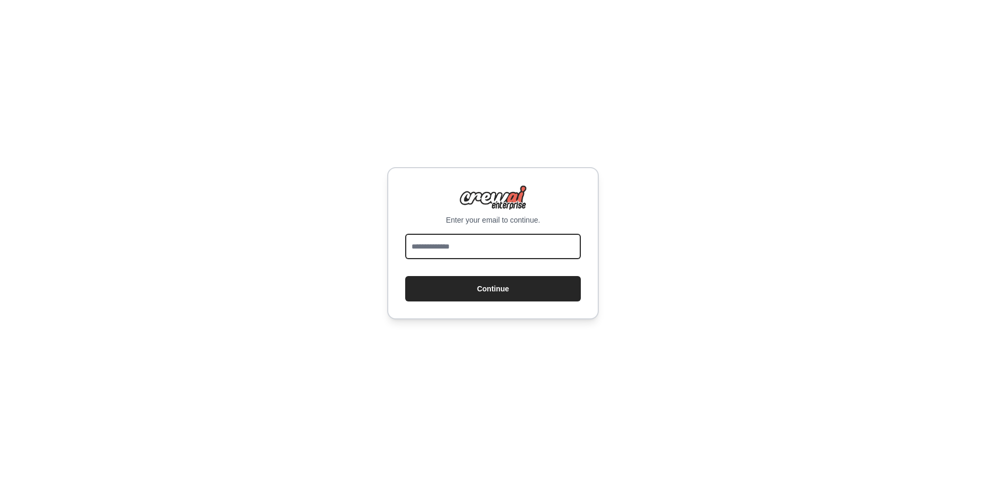
click at [451, 249] on input "email" at bounding box center [493, 246] width 176 height 25
type input "**********"
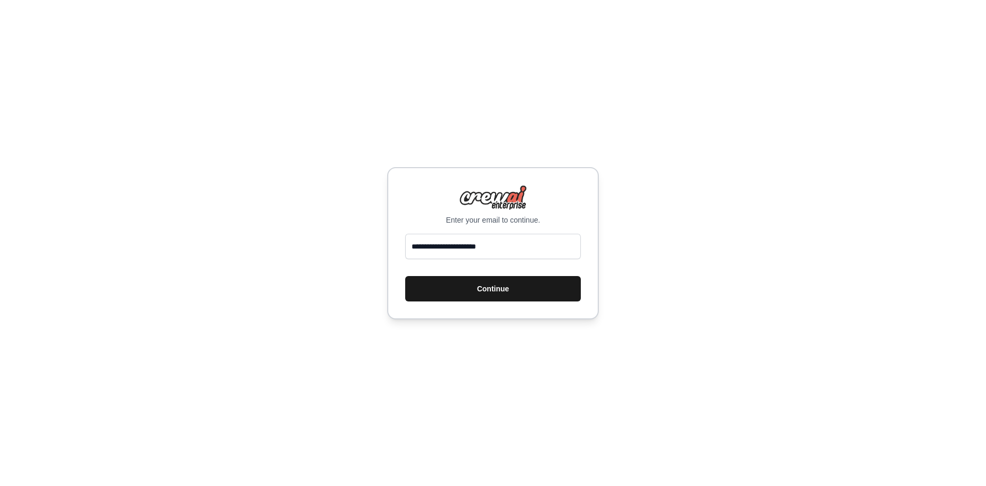
click at [473, 280] on button "Continue" at bounding box center [493, 288] width 176 height 25
click at [453, 293] on button "Continue" at bounding box center [493, 288] width 176 height 25
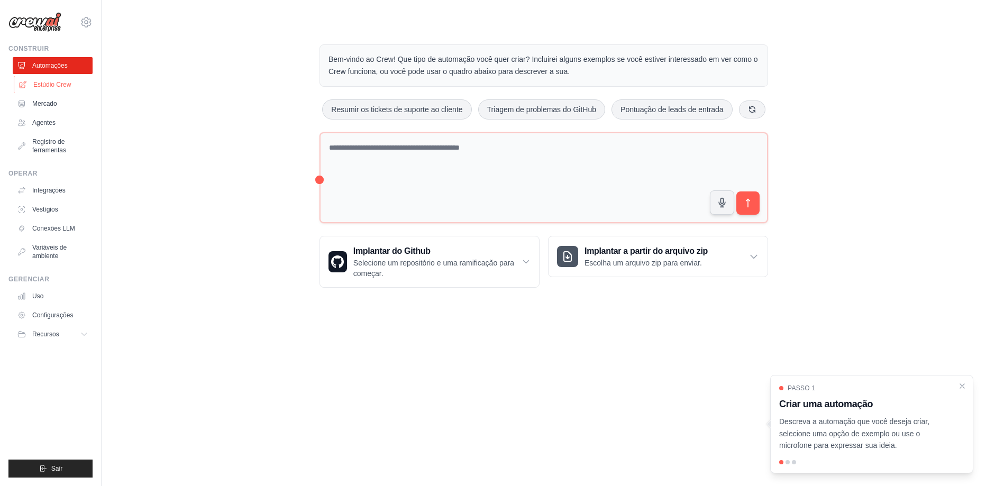
click at [49, 86] on font "Estúdio Crew" at bounding box center [52, 84] width 38 height 7
click at [55, 83] on font "Estúdio Crew" at bounding box center [52, 84] width 38 height 7
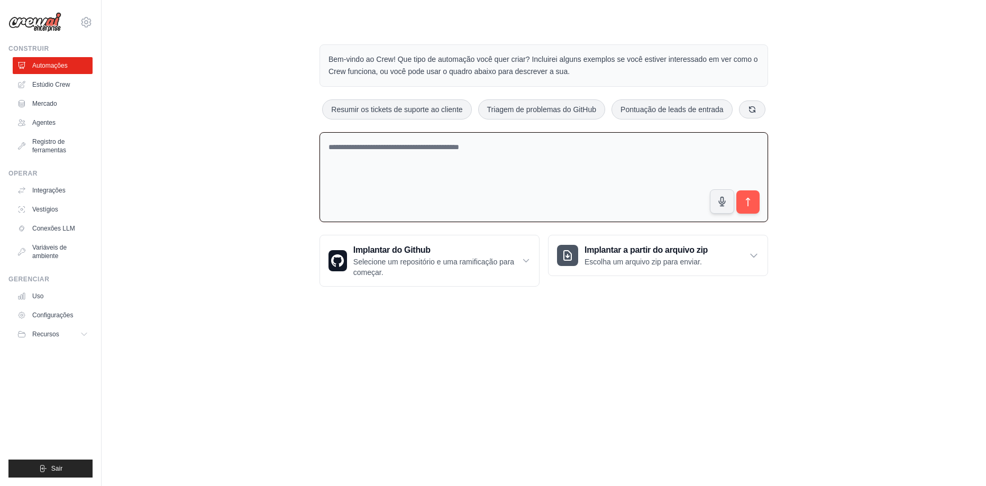
click at [524, 195] on textarea at bounding box center [544, 177] width 449 height 90
type textarea "**********"
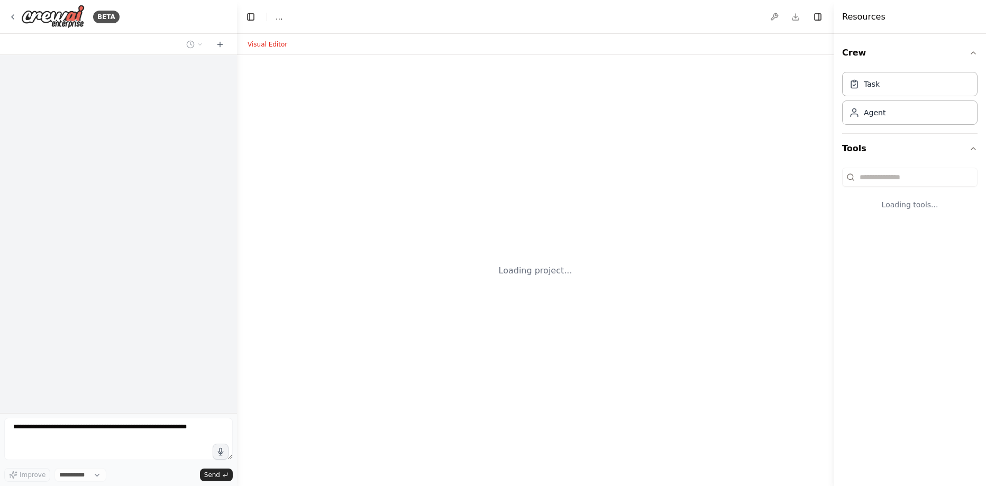
select select "****"
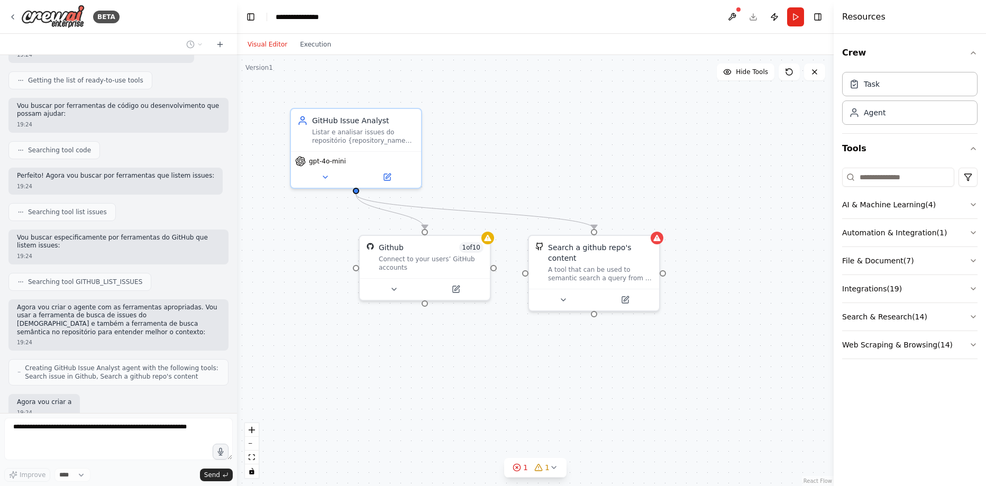
scroll to position [299, 0]
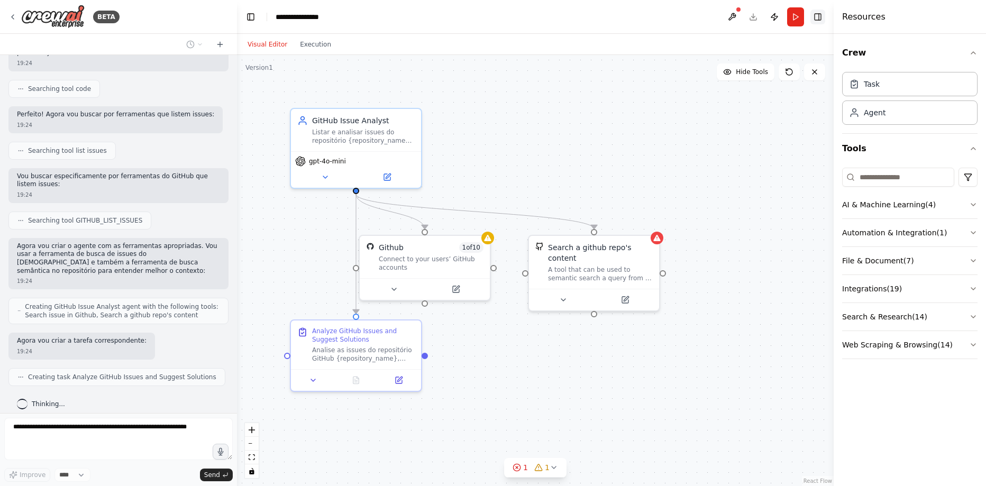
click at [817, 16] on button "Toggle Right Sidebar" at bounding box center [817, 17] width 15 height 15
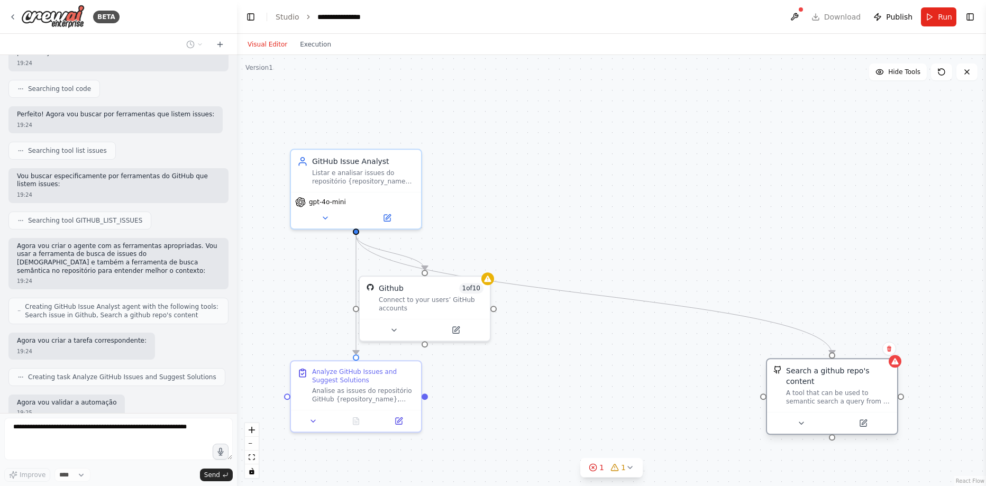
scroll to position [361, 0]
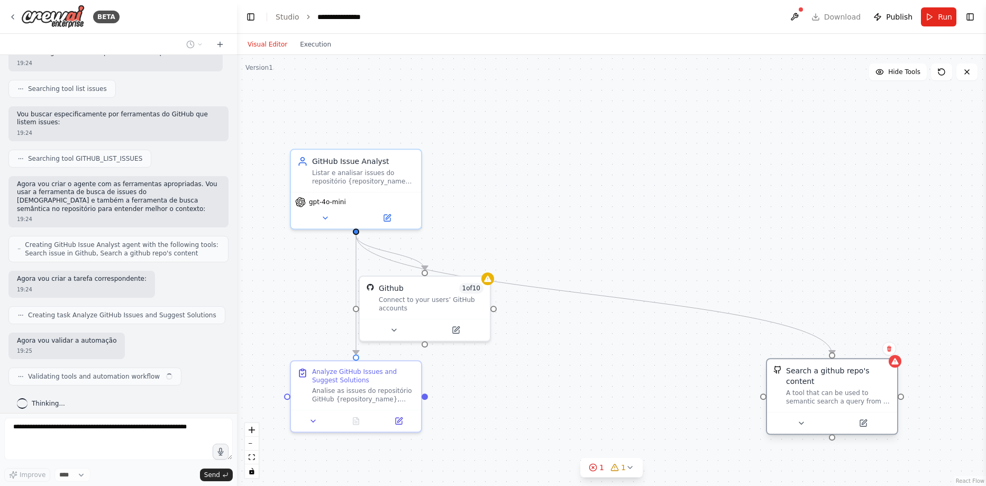
drag, startPoint x: 615, startPoint y: 259, endPoint x: 851, endPoint y: 386, distance: 267.2
click at [851, 389] on div "A tool that can be used to semantic search a query from a github repo's content…" at bounding box center [838, 397] width 105 height 17
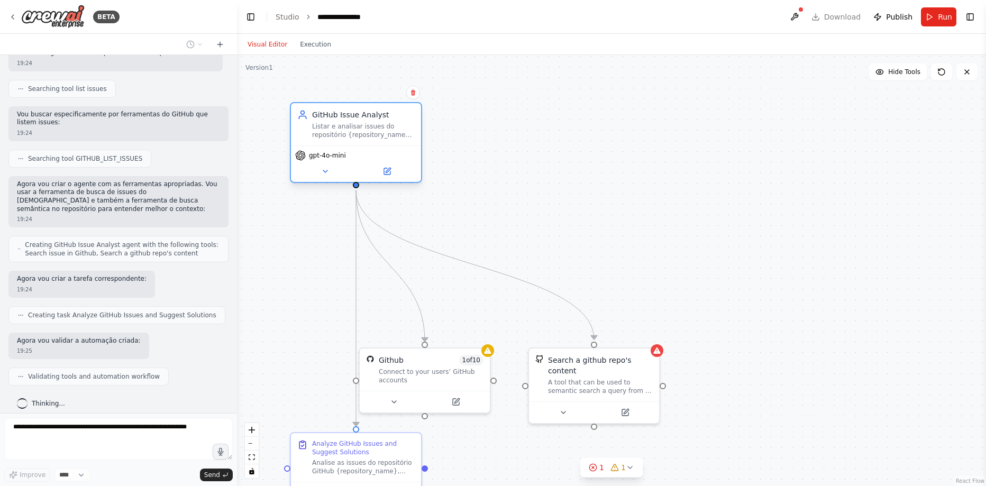
drag, startPoint x: 443, startPoint y: 166, endPoint x: 390, endPoint y: 151, distance: 55.4
click at [390, 151] on div "gpt-4o-mini" at bounding box center [356, 163] width 130 height 37
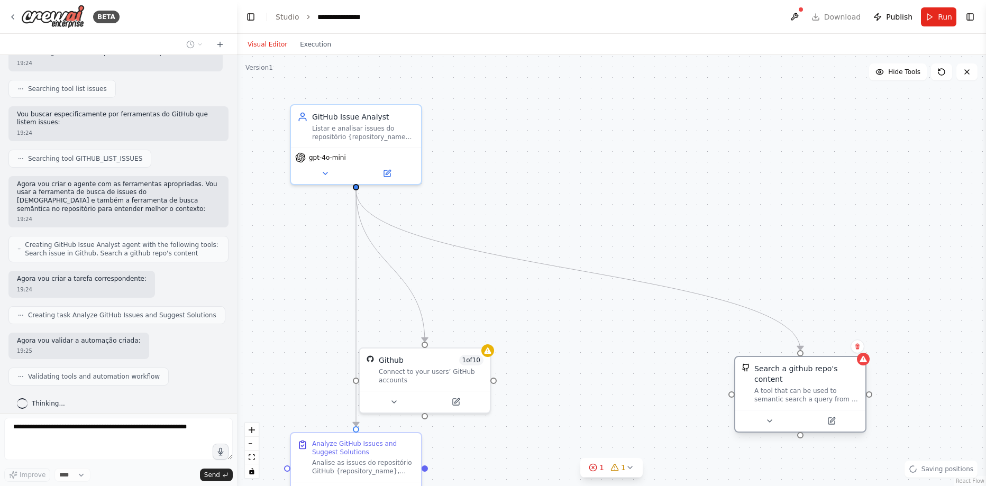
drag, startPoint x: 586, startPoint y: 361, endPoint x: 801, endPoint y: 372, distance: 215.1
click at [801, 372] on div "Search a github repo's content" at bounding box center [806, 373] width 105 height 21
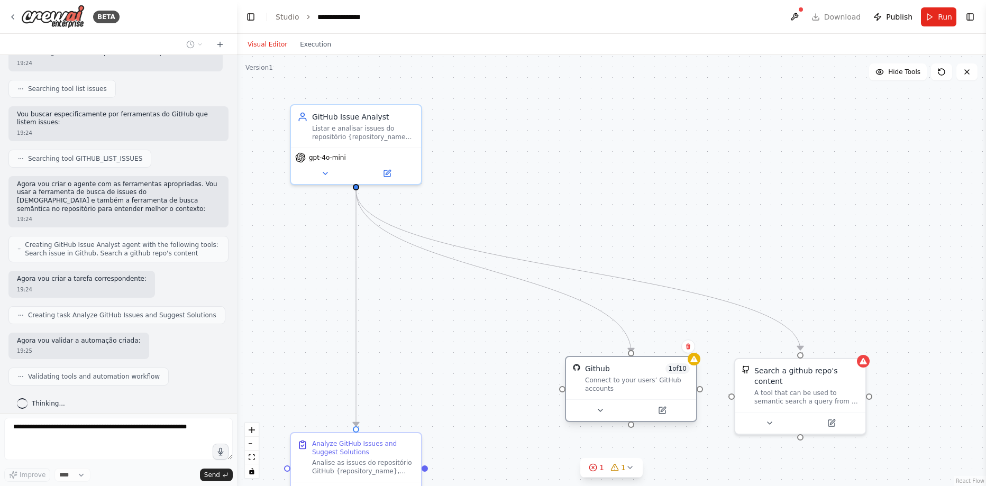
drag, startPoint x: 446, startPoint y: 376, endPoint x: 653, endPoint y: 382, distance: 206.9
click at [653, 382] on div "Connect to your users’ GitHub accounts" at bounding box center [637, 384] width 105 height 17
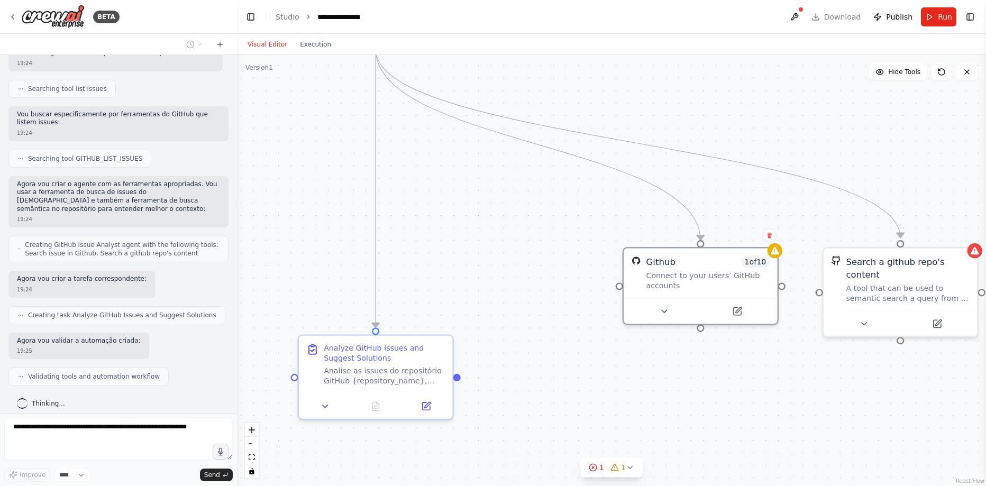
drag, startPoint x: 435, startPoint y: 322, endPoint x: 470, endPoint y: 192, distance: 134.7
click at [470, 192] on div ".deletable-edge-delete-btn { width: 20px; height: 20px; border: 0px solid #ffff…" at bounding box center [611, 270] width 749 height 431
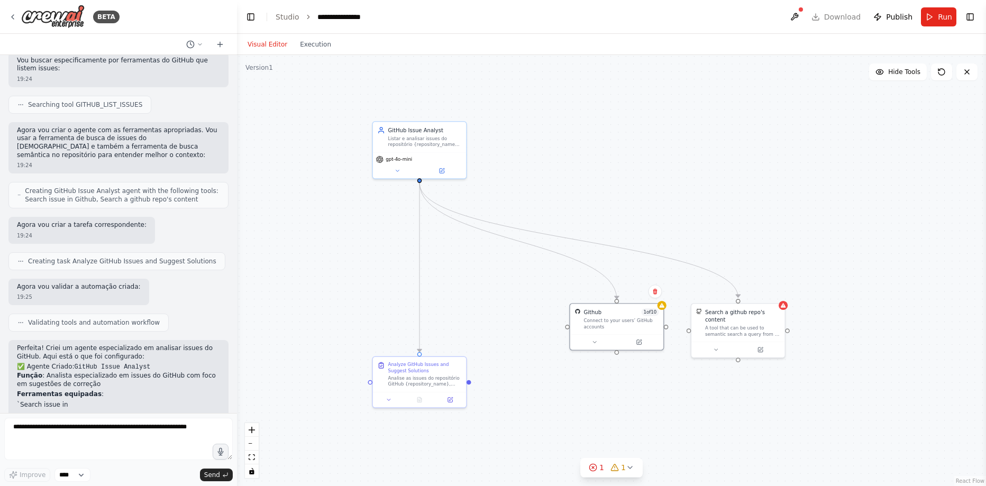
drag, startPoint x: 430, startPoint y: 184, endPoint x: 436, endPoint y: 262, distance: 78.1
click at [436, 262] on div ".deletable-edge-delete-btn { width: 20px; height: 20px; border: 0px solid #ffff…" at bounding box center [611, 270] width 749 height 431
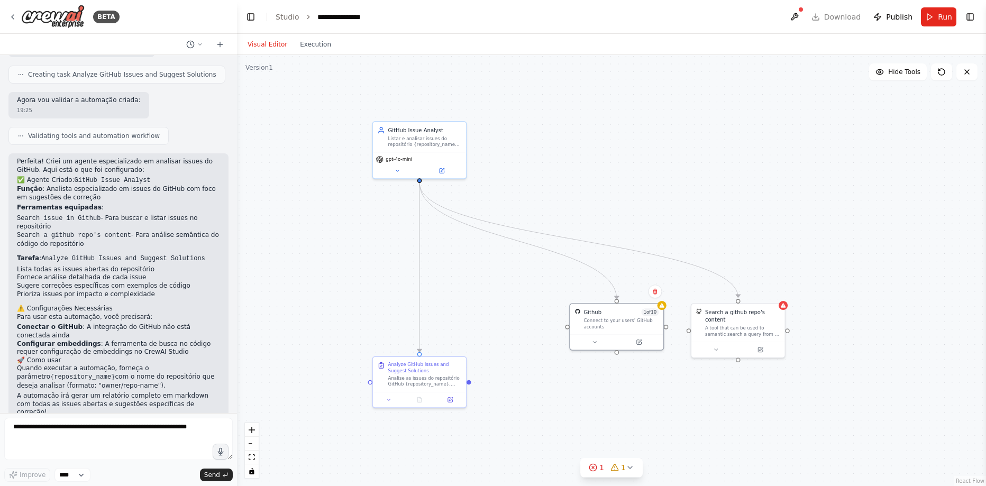
scroll to position [624, 0]
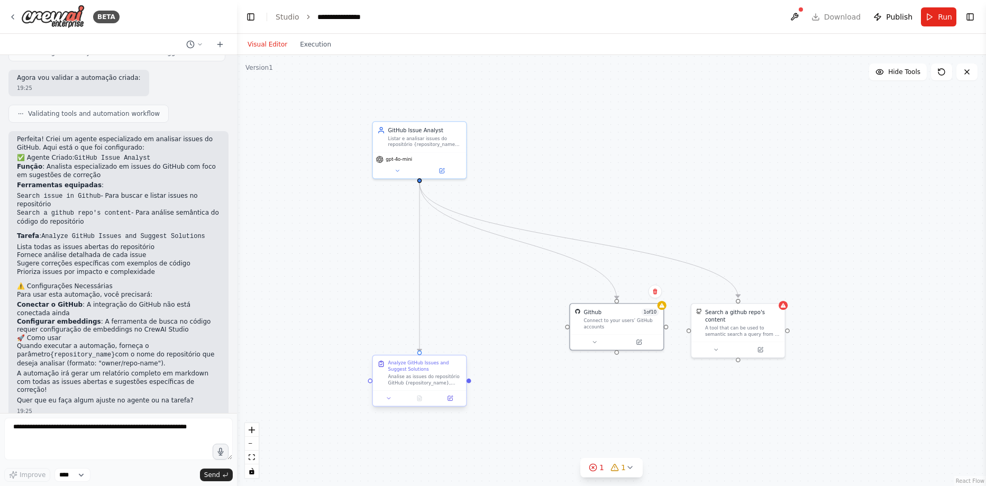
click at [414, 374] on div "Analise as issues do repositório GitHub {repository_name}, listando todas as is…" at bounding box center [425, 380] width 74 height 12
click at [453, 402] on button at bounding box center [450, 398] width 26 height 9
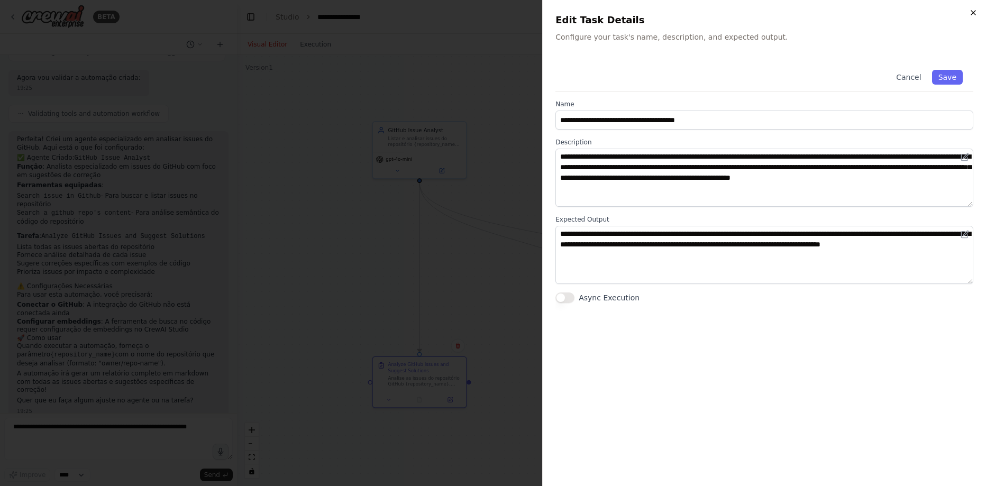
click at [975, 14] on icon "button" at bounding box center [973, 12] width 8 height 8
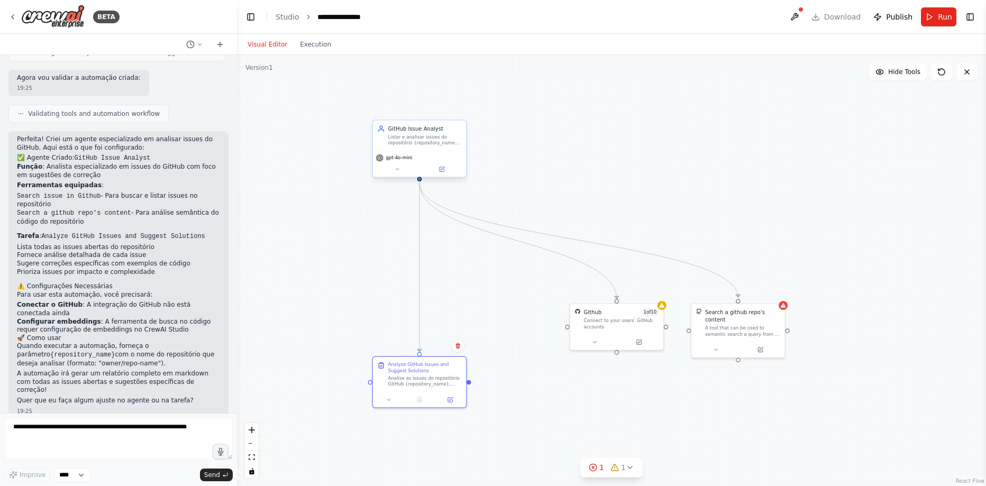
click at [442, 175] on div "gpt-4o-mini" at bounding box center [419, 164] width 93 height 26
click at [444, 171] on icon at bounding box center [442, 169] width 5 height 5
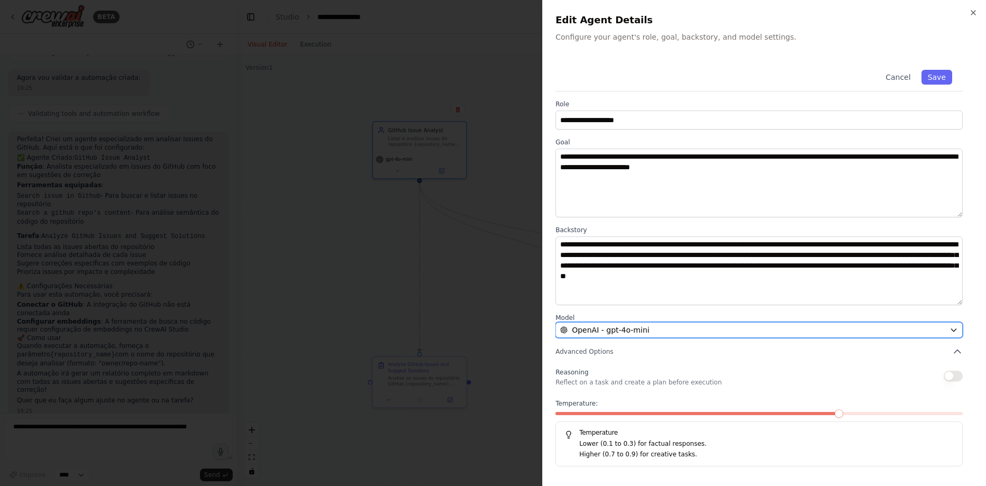
click at [659, 338] on button "OpenAI - gpt-4o-mini" at bounding box center [758, 330] width 407 height 16
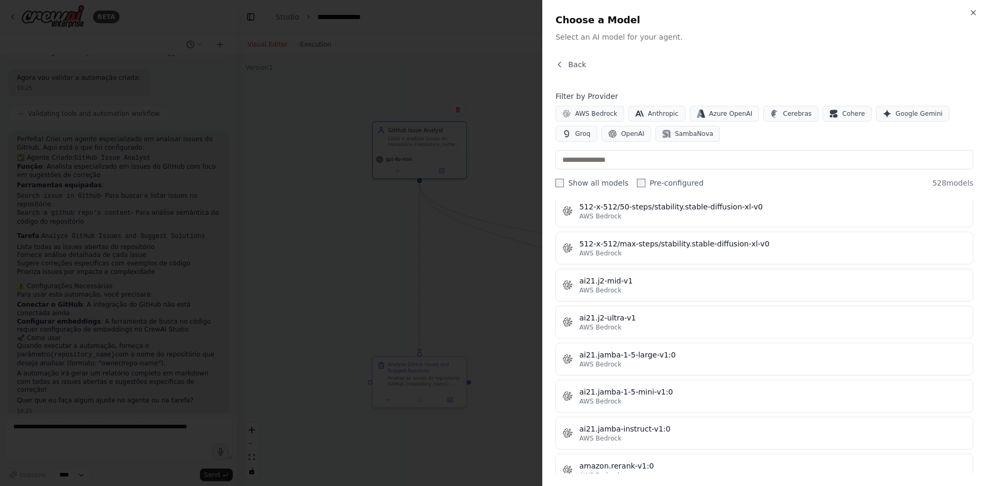
scroll to position [190, 0]
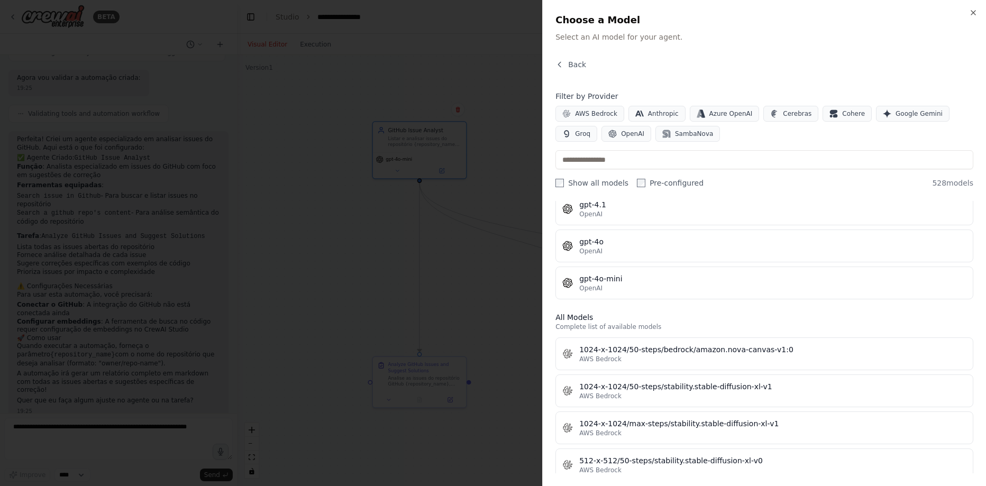
click at [483, 12] on div at bounding box center [493, 243] width 986 height 486
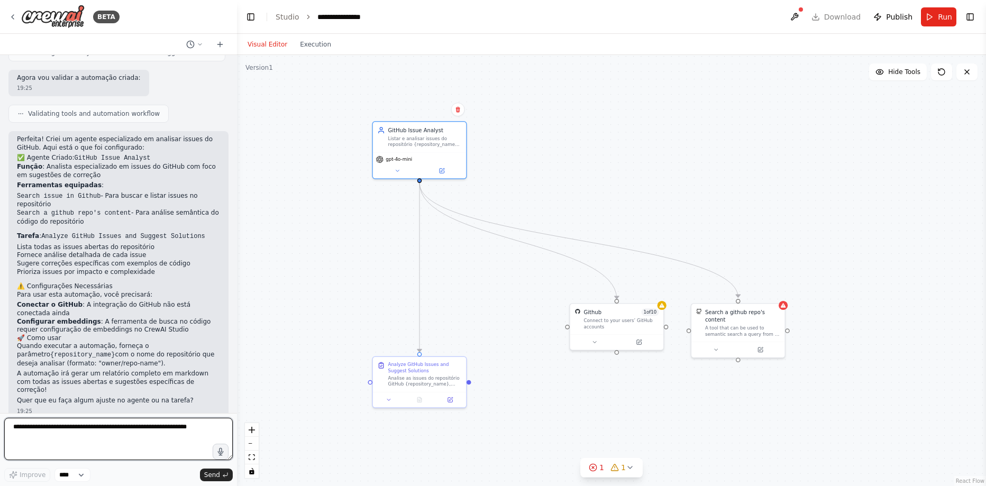
click at [150, 440] on textarea at bounding box center [118, 439] width 229 height 42
type textarea "**********"
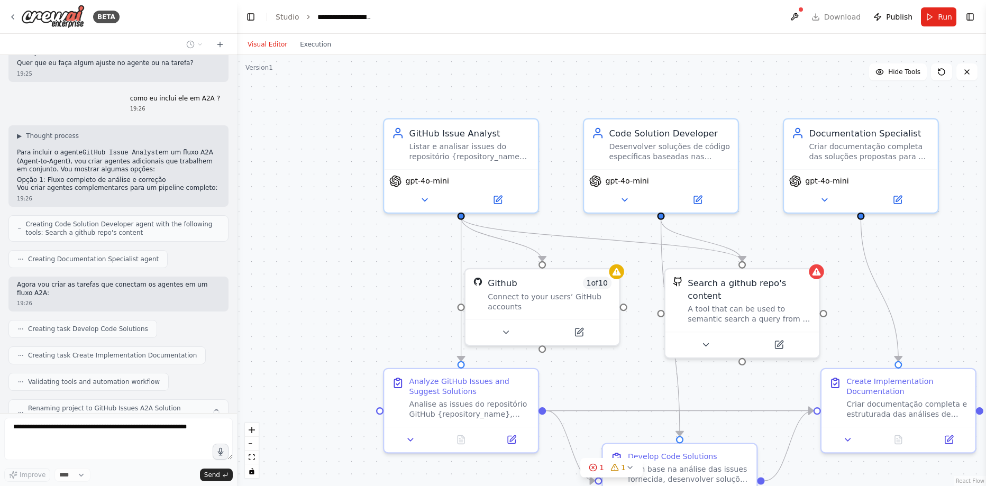
scroll to position [988, 0]
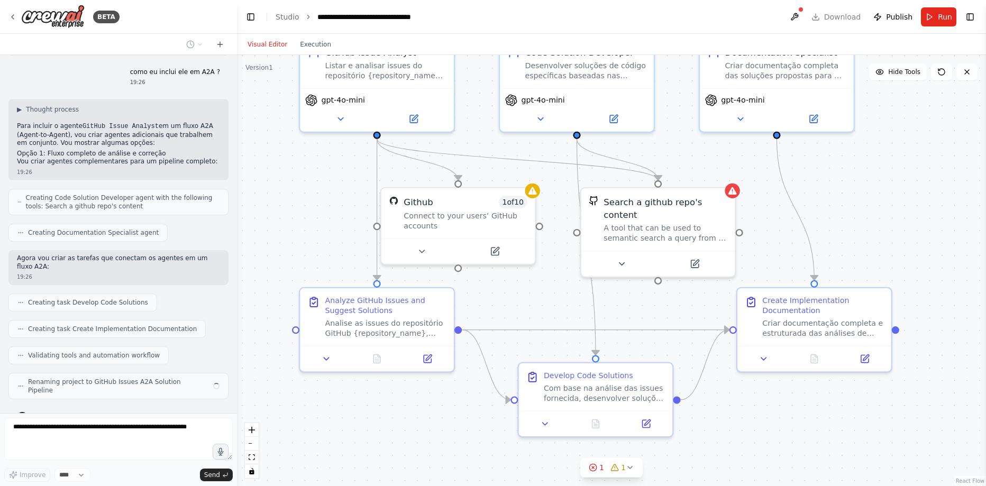
drag, startPoint x: 360, startPoint y: 325, endPoint x: 321, endPoint y: 183, distance: 148.1
click at [321, 183] on div ".deletable-edge-delete-btn { width: 20px; height: 20px; border: 0px solid #ffff…" at bounding box center [611, 270] width 749 height 431
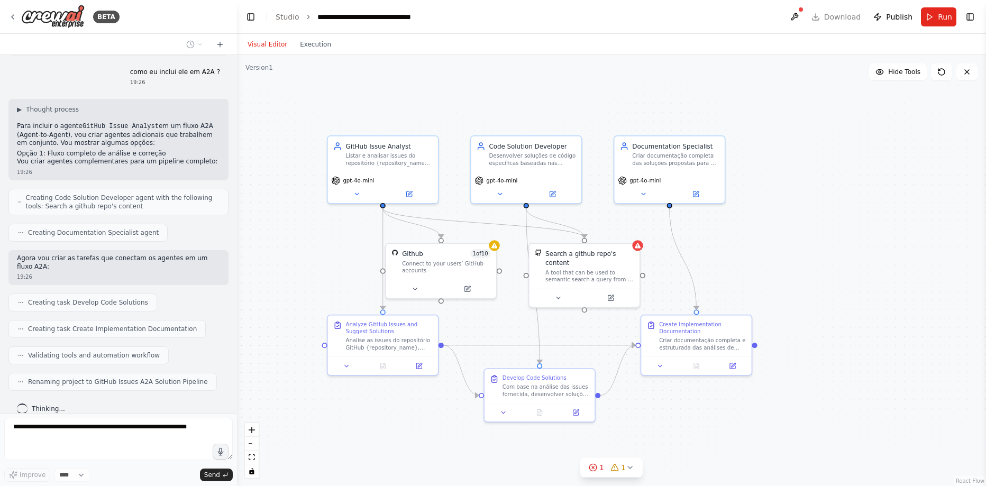
drag, startPoint x: 307, startPoint y: 187, endPoint x: 308, endPoint y: 261, distance: 74.1
click at [308, 261] on div ".deletable-edge-delete-btn { width: 20px; height: 20px; border: 0px solid #ffff…" at bounding box center [611, 270] width 749 height 431
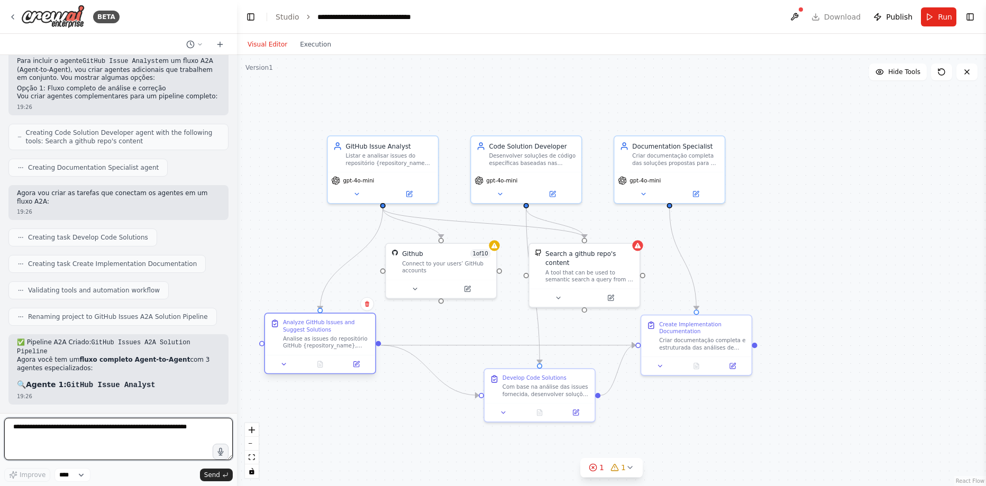
drag, startPoint x: 380, startPoint y: 324, endPoint x: 320, endPoint y: 324, distance: 60.8
click at [320, 324] on div "Analyze GitHub Issues and Suggest Solutions" at bounding box center [326, 326] width 87 height 14
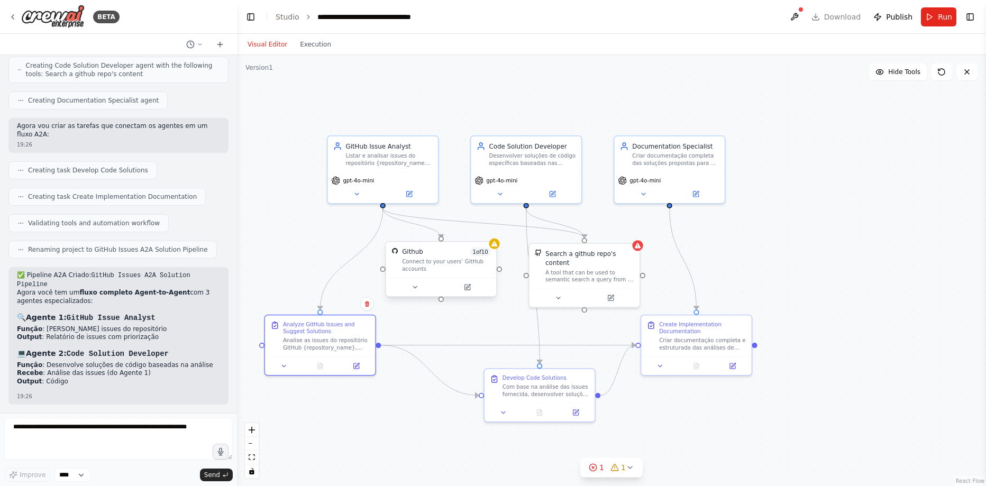
click at [455, 259] on div "Connect to your users’ GitHub accounts" at bounding box center [446, 265] width 89 height 14
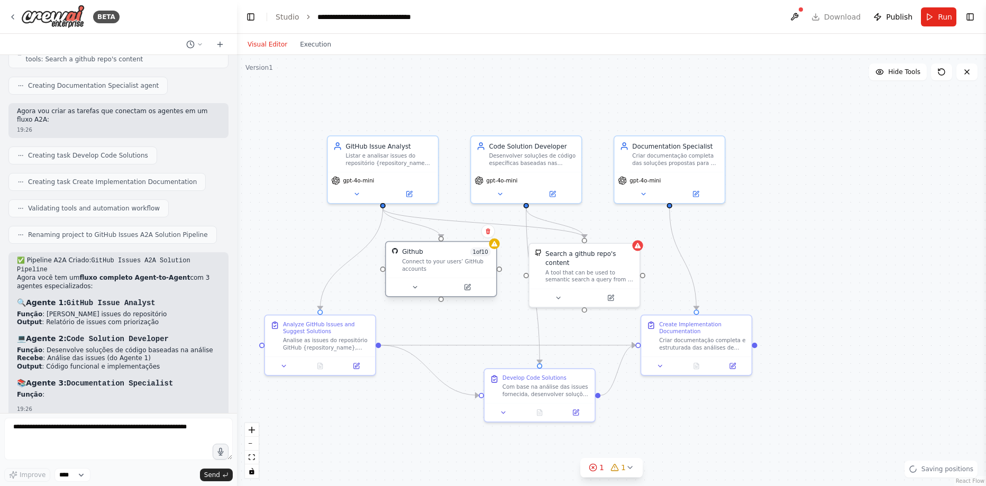
click at [455, 259] on div "Connect to your users’ GitHub accounts" at bounding box center [446, 265] width 89 height 14
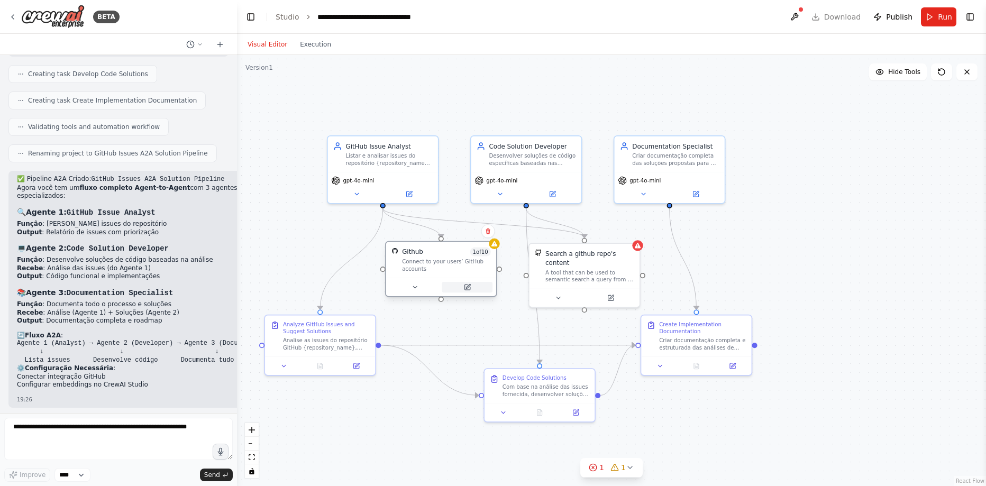
click at [464, 287] on icon at bounding box center [467, 287] width 7 height 7
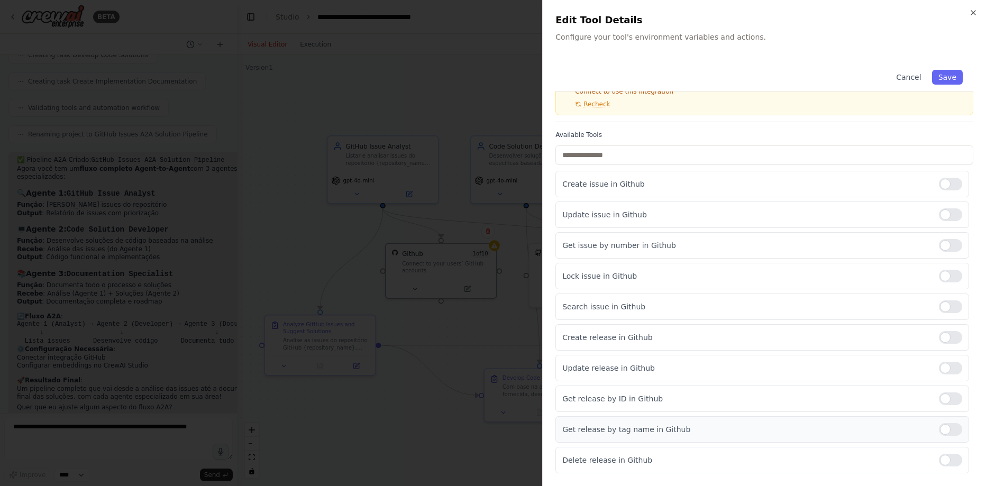
scroll to position [0, 0]
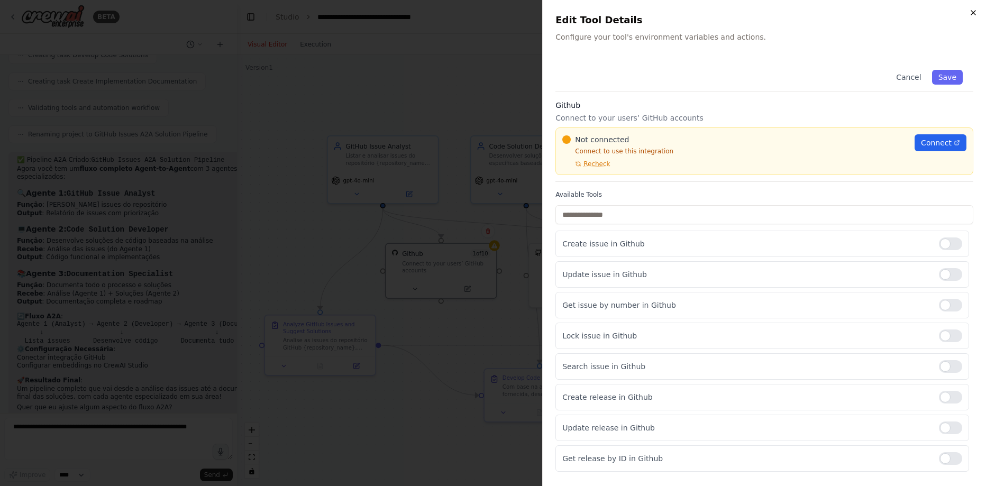
click at [975, 11] on icon "button" at bounding box center [973, 13] width 4 height 4
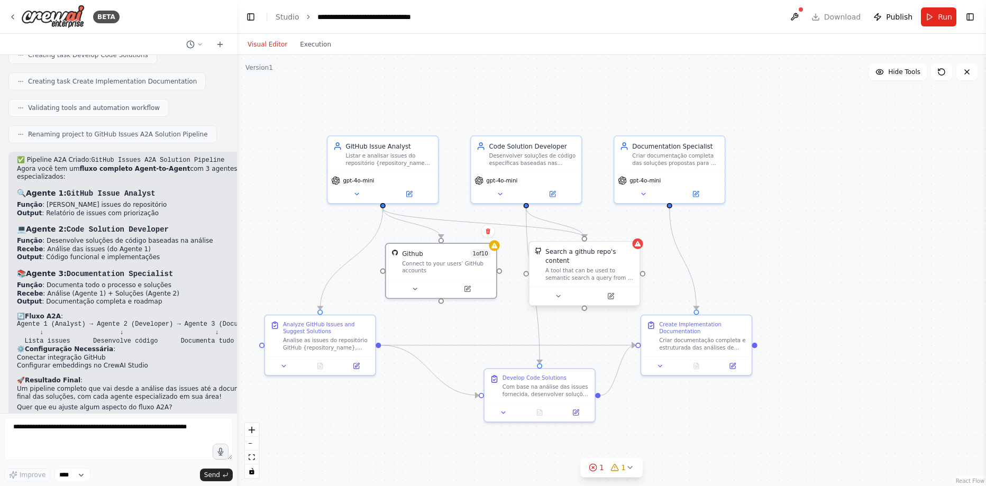
click at [592, 269] on div "A tool that can be used to semantic search a query from a github repo's content…" at bounding box center [589, 274] width 89 height 14
click at [615, 291] on button at bounding box center [610, 296] width 51 height 11
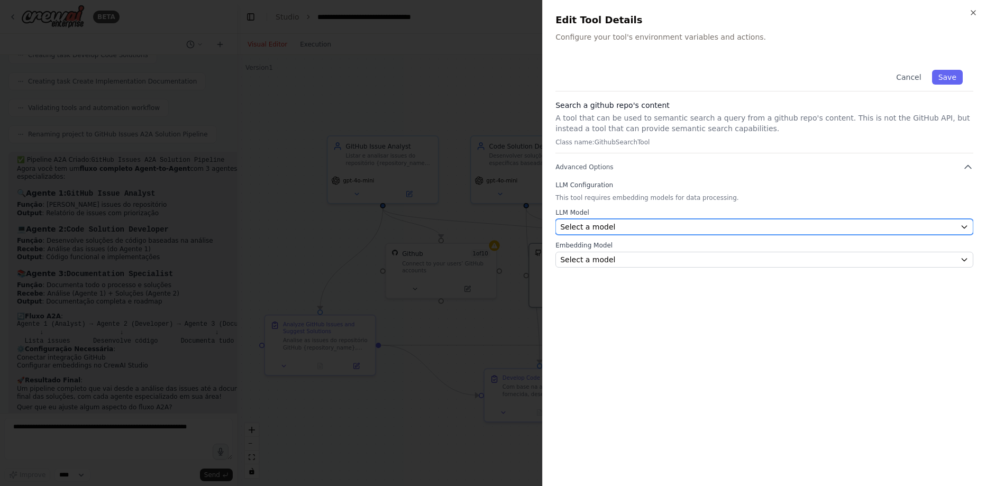
click at [633, 229] on div "Select a model" at bounding box center [758, 227] width 396 height 11
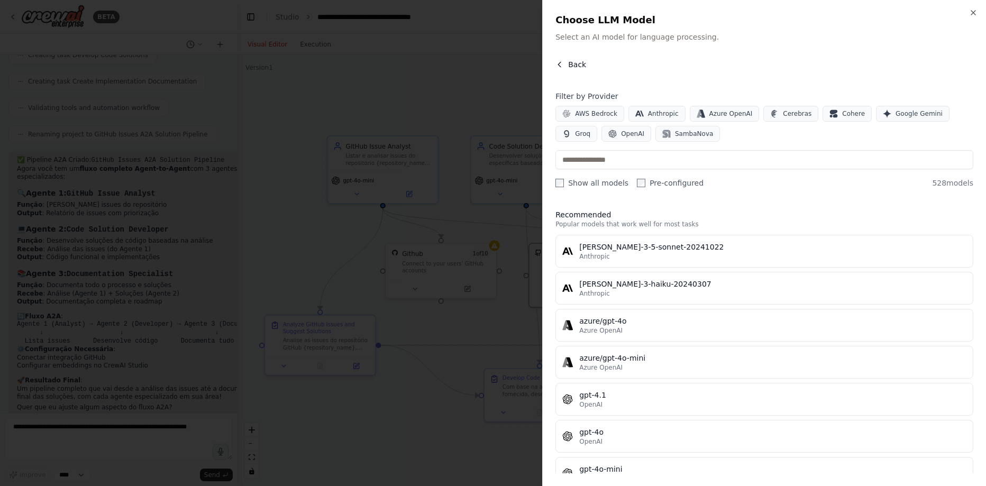
click at [568, 68] on button "Back" at bounding box center [570, 64] width 31 height 11
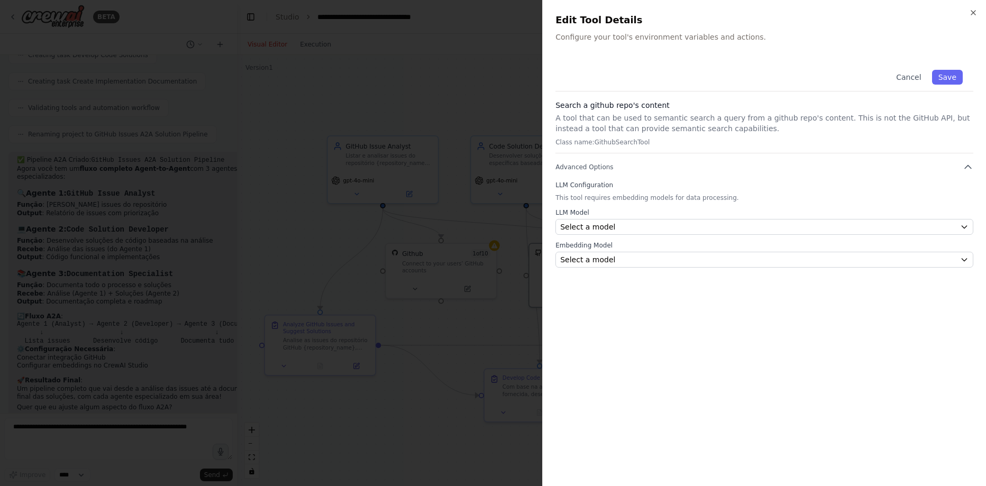
click at [477, 71] on div at bounding box center [493, 243] width 986 height 486
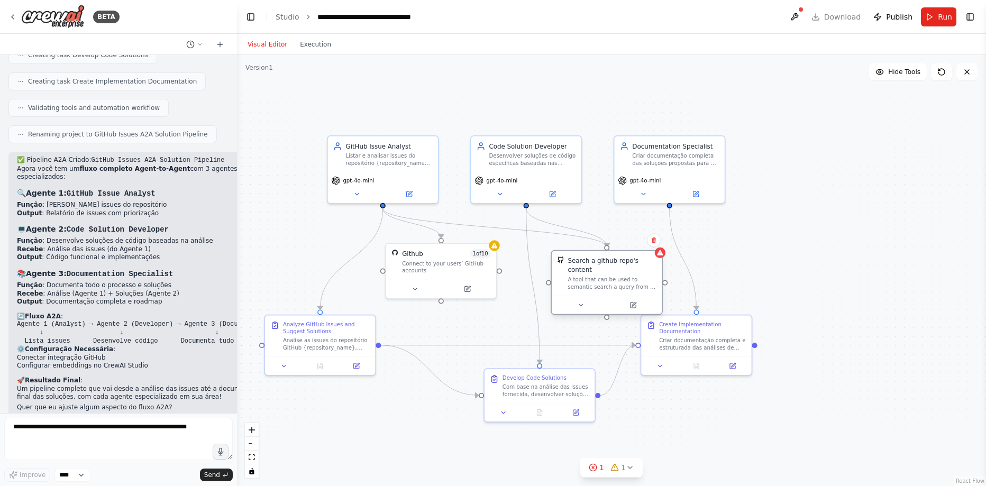
drag, startPoint x: 579, startPoint y: 259, endPoint x: 599, endPoint y: 269, distance: 22.7
click at [599, 276] on div "A tool that can be used to semantic search a query from a github repo's content…" at bounding box center [612, 283] width 89 height 14
drag, startPoint x: 452, startPoint y: 247, endPoint x: 420, endPoint y: 261, distance: 34.8
click at [420, 261] on div "Github 1 of 10 Connect to your users’ GitHub accounts" at bounding box center [409, 278] width 110 height 36
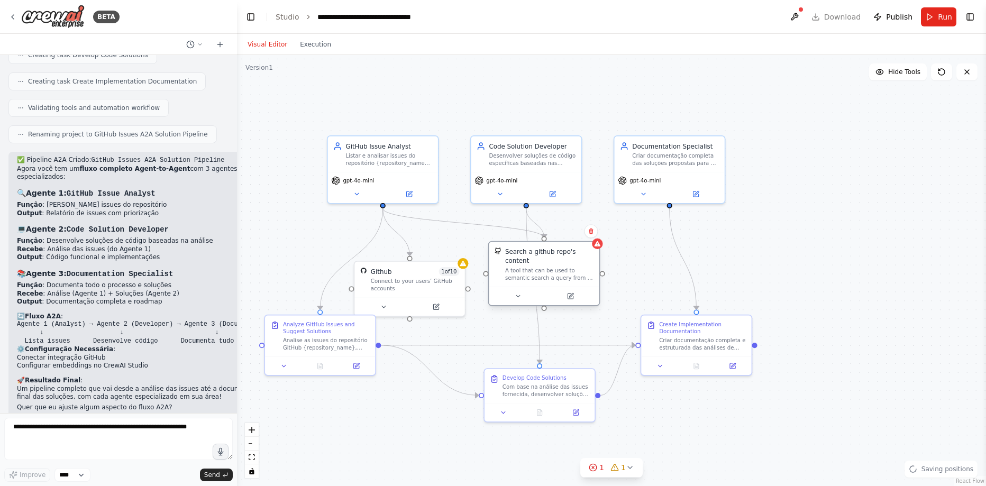
drag, startPoint x: 614, startPoint y: 258, endPoint x: 545, endPoint y: 247, distance: 69.6
click at [545, 248] on div "Search a github repo's content" at bounding box center [549, 257] width 89 height 18
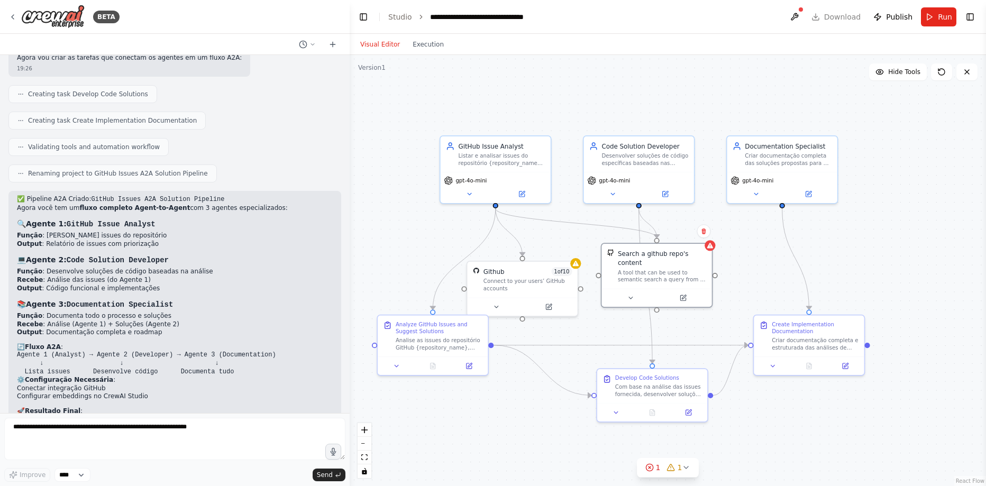
scroll to position [1048, 0]
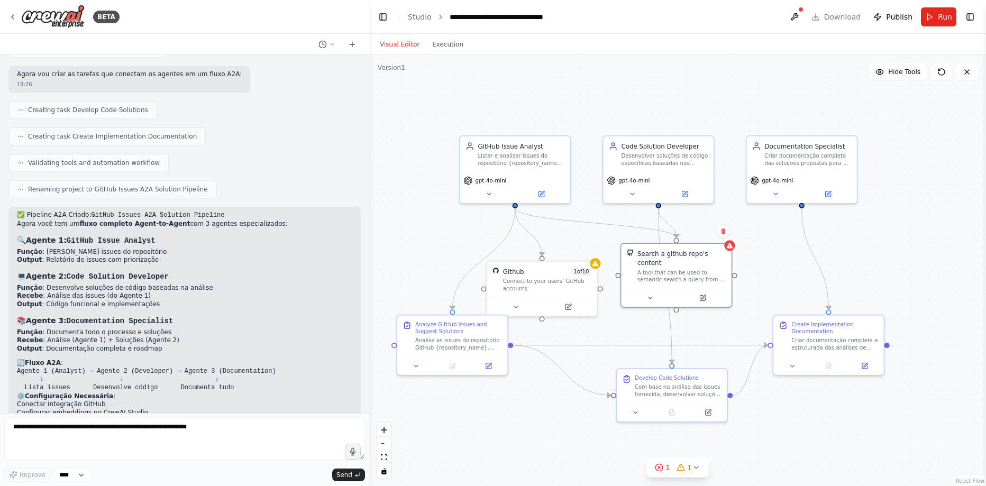
drag, startPoint x: 236, startPoint y: 227, endPoint x: 369, endPoint y: 234, distance: 133.5
click at [369, 234] on div "BETA Quero uma agente para listar issues do github e sugerir correção 19:24 ▶ T…" at bounding box center [493, 243] width 986 height 486
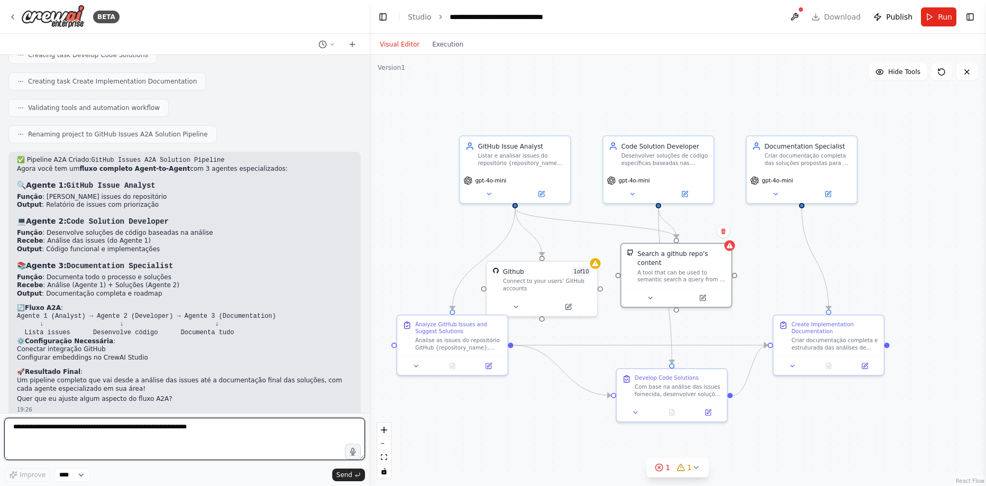
drag, startPoint x: 203, startPoint y: 426, endPoint x: -43, endPoint y: 414, distance: 246.8
click at [0, 414] on html "BETA Quero uma agente para listar issues do github e sugerir correção 19:24 ▶ T…" at bounding box center [493, 243] width 986 height 486
click at [141, 426] on textarea at bounding box center [184, 439] width 361 height 42
type textarea "**********"
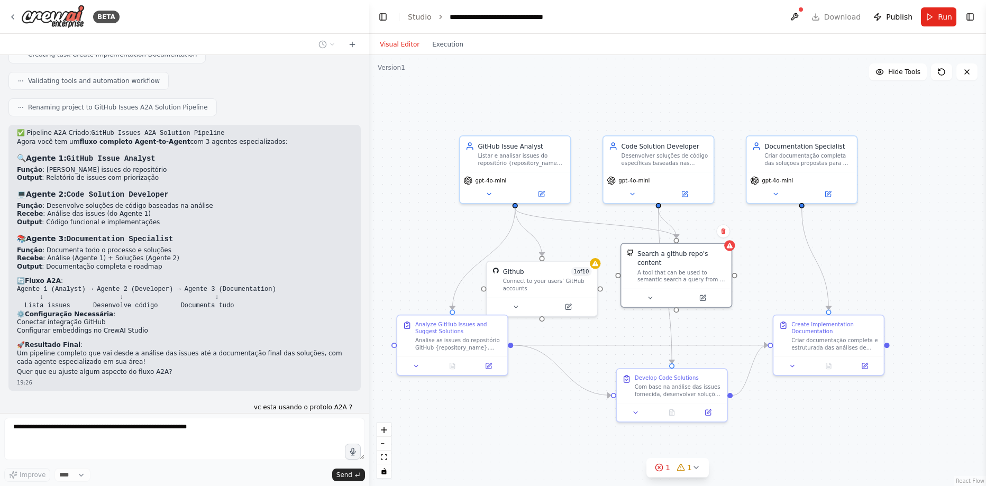
scroll to position [1166, 0]
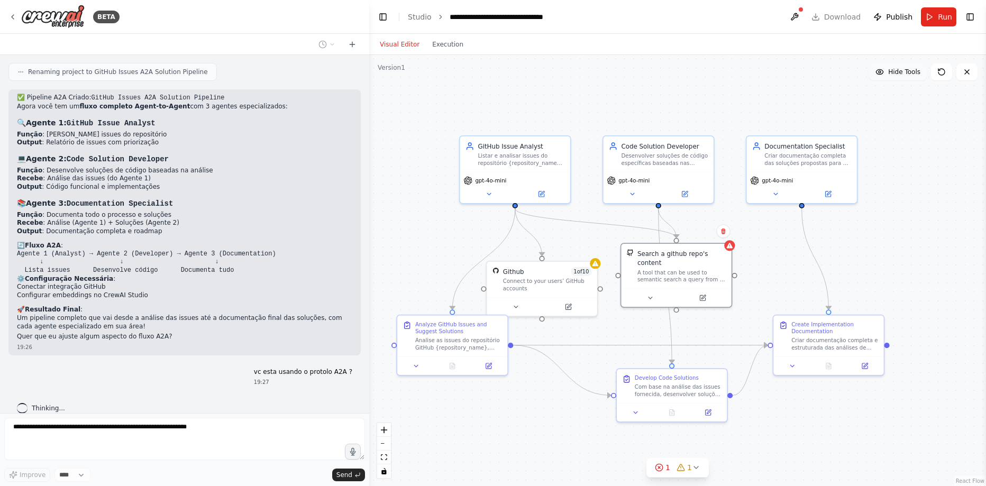
click at [895, 70] on span "Hide Tools" at bounding box center [904, 72] width 32 height 8
click at [895, 70] on span "Show Tools" at bounding box center [903, 72] width 35 height 8
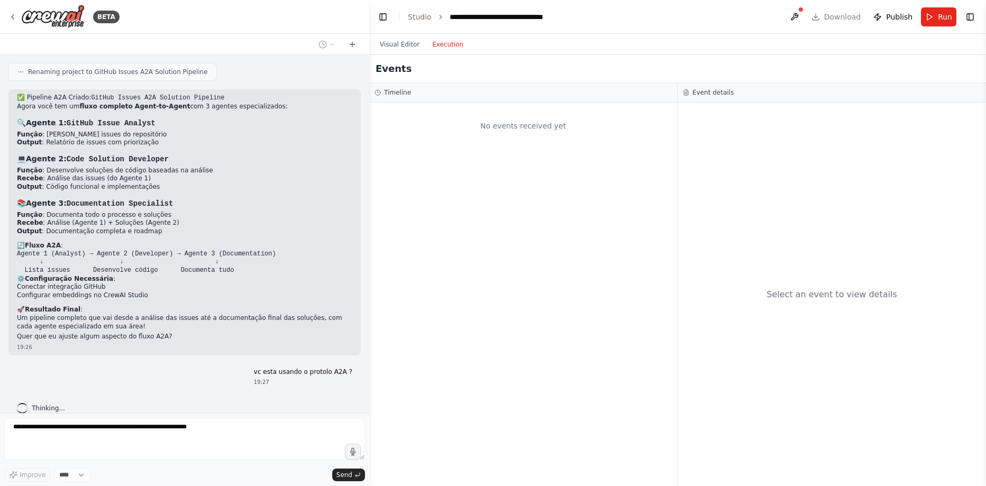
click at [456, 44] on button "Execution" at bounding box center [448, 44] width 44 height 13
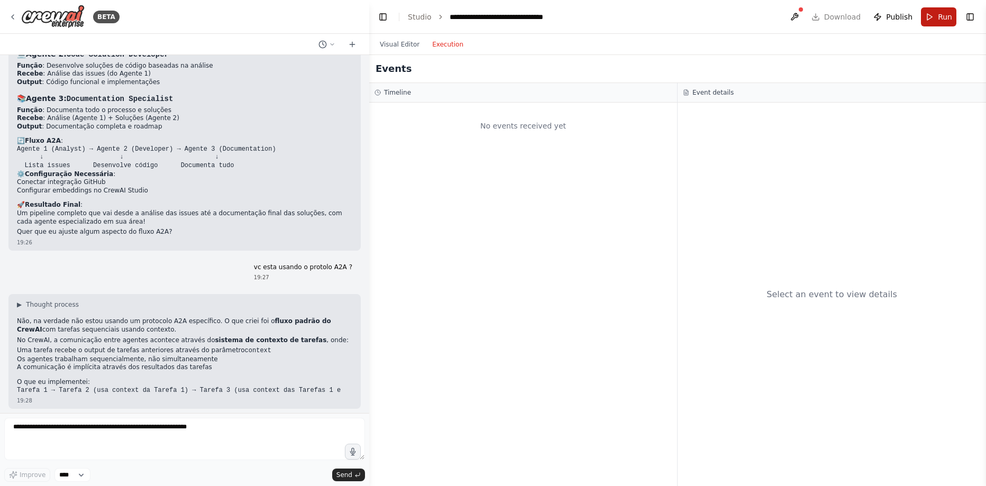
click at [930, 16] on button "Run" at bounding box center [938, 16] width 35 height 19
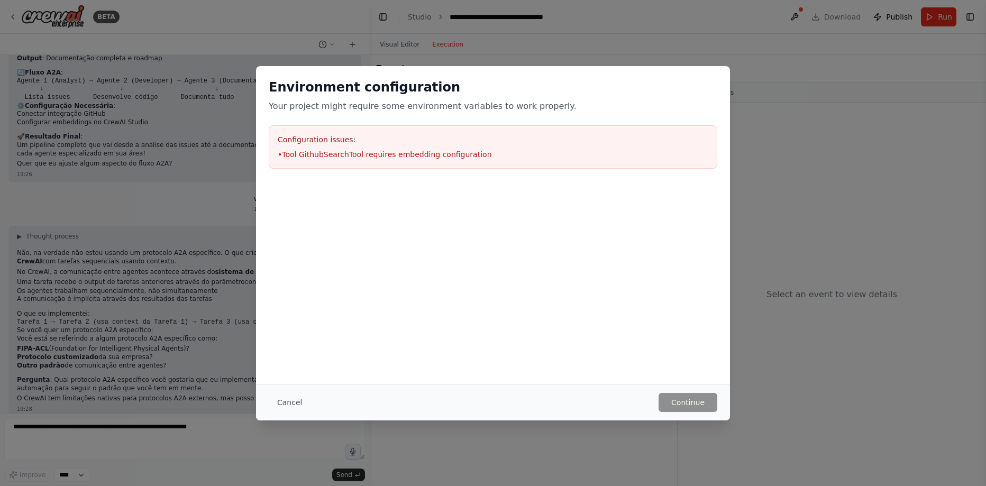
scroll to position [1347, 0]
click at [283, 405] on button "Cancel" at bounding box center [290, 402] width 42 height 19
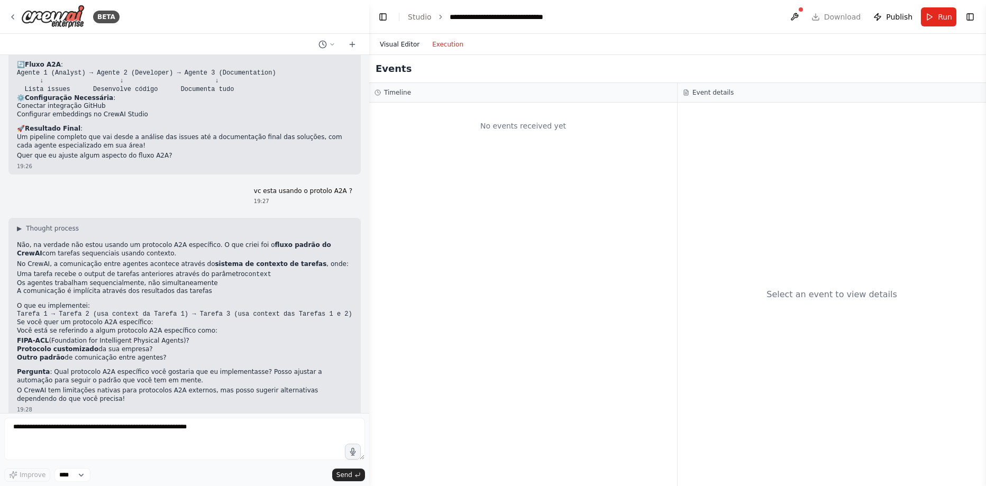
click at [398, 42] on button "Visual Editor" at bounding box center [399, 44] width 52 height 13
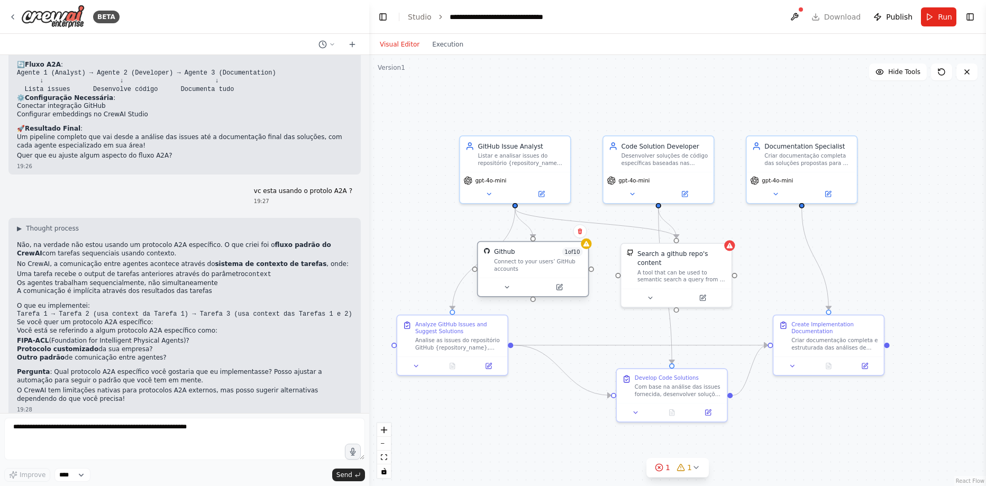
drag, startPoint x: 539, startPoint y: 271, endPoint x: 534, endPoint y: 249, distance: 22.7
click at [534, 249] on div "Github 1 of 10" at bounding box center [538, 252] width 89 height 9
click at [447, 48] on button "Execution" at bounding box center [448, 44] width 44 height 13
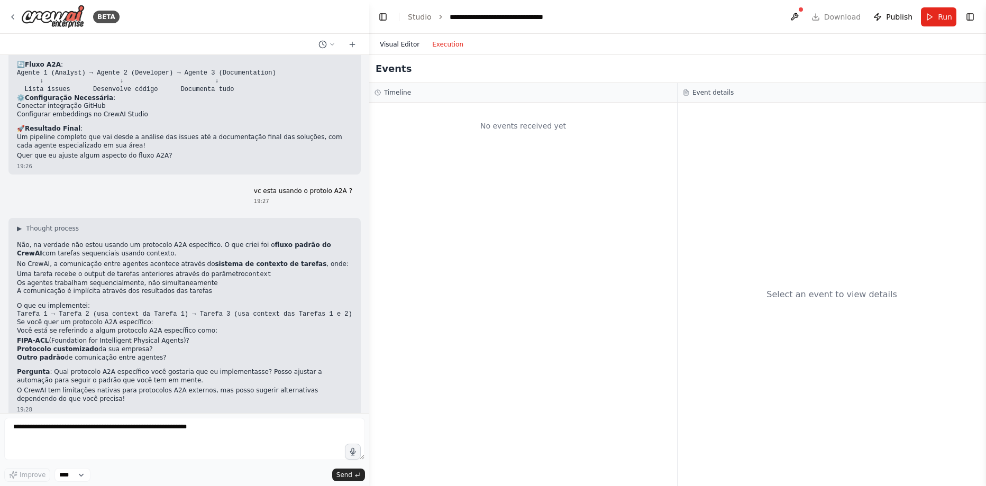
click at [400, 40] on button "Visual Editor" at bounding box center [399, 44] width 52 height 13
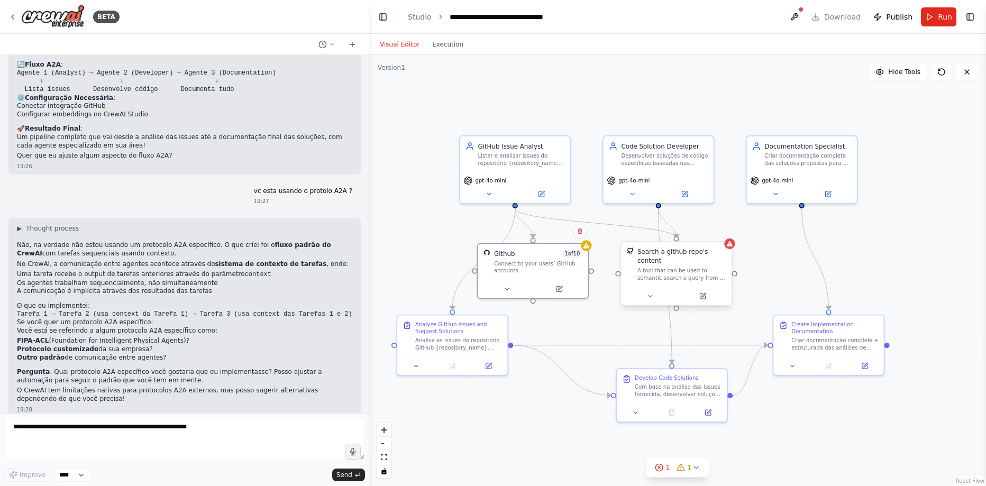
click at [704, 257] on div "Search a github repo's content A tool that can be used to semantic search a que…" at bounding box center [681, 265] width 89 height 34
click at [705, 294] on icon at bounding box center [702, 296] width 5 height 5
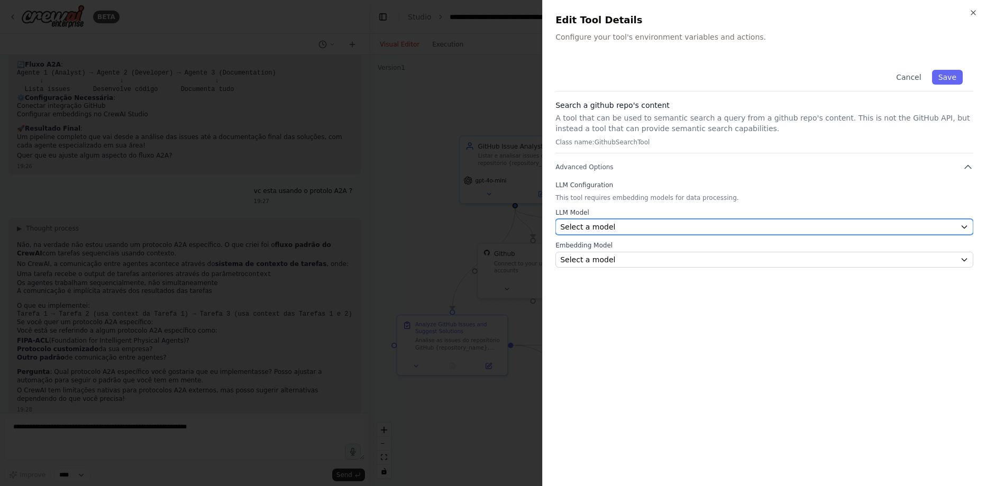
click at [672, 230] on div "Select a model" at bounding box center [758, 227] width 396 height 11
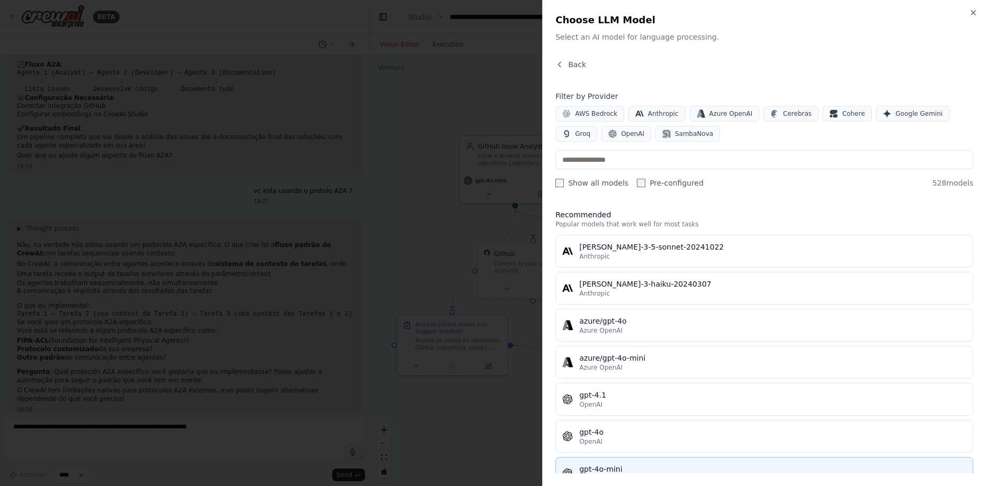
click at [618, 463] on button "gpt-4o-mini OpenAI" at bounding box center [764, 473] width 418 height 33
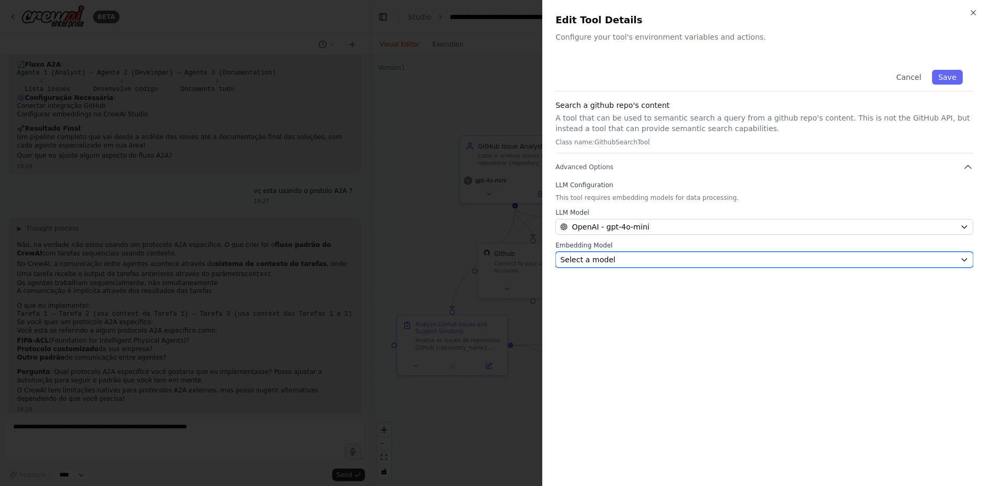
click at [613, 259] on div "Select a model" at bounding box center [758, 259] width 396 height 11
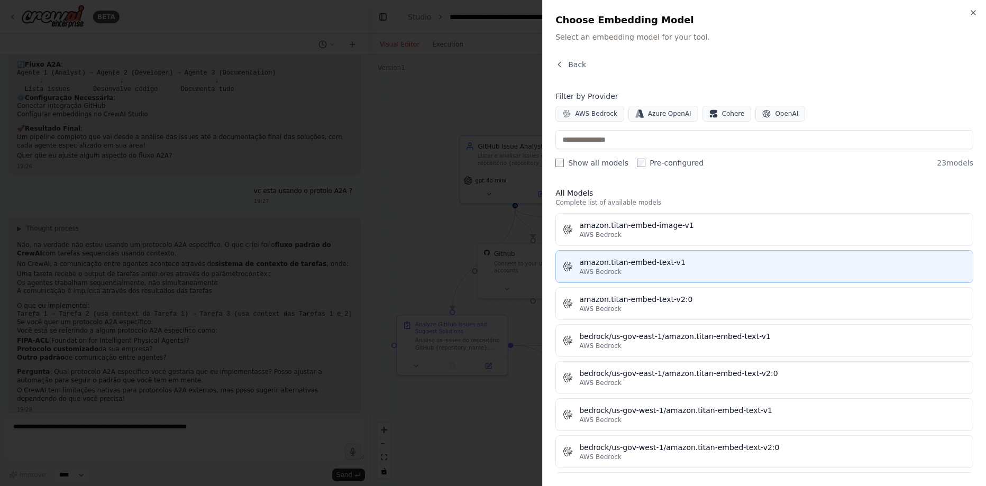
scroll to position [0, 0]
click at [621, 257] on button "amazon.titan-embed-text-v1 AWS Bedrock" at bounding box center [764, 268] width 418 height 33
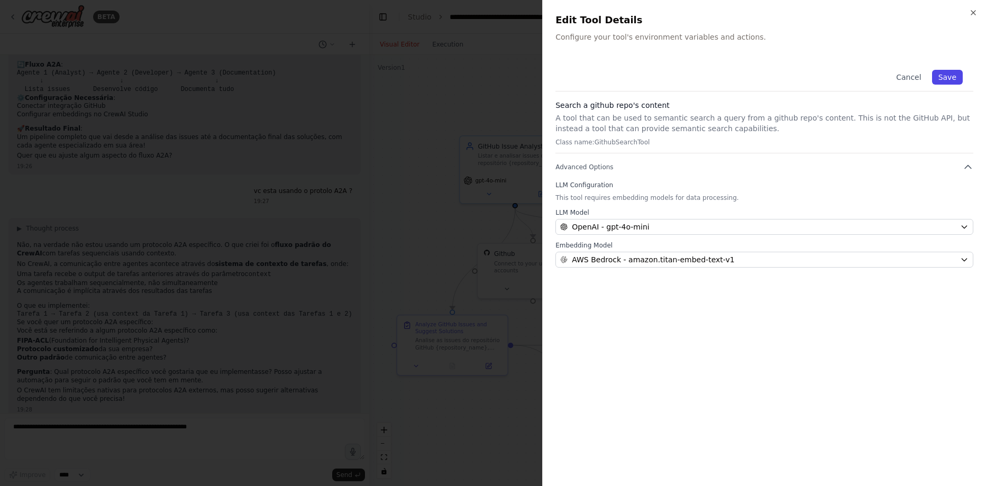
click at [943, 83] on button "Save" at bounding box center [947, 77] width 31 height 15
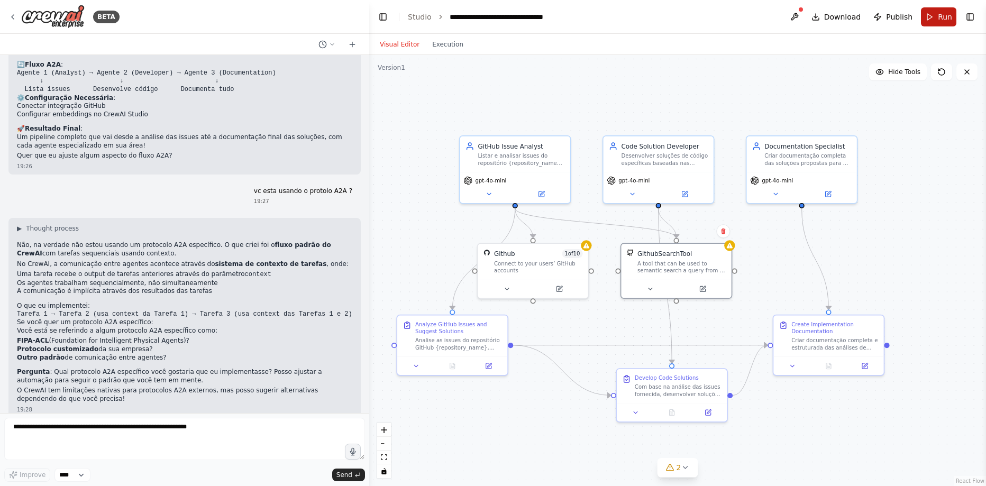
click at [936, 22] on button "Run" at bounding box center [938, 16] width 35 height 19
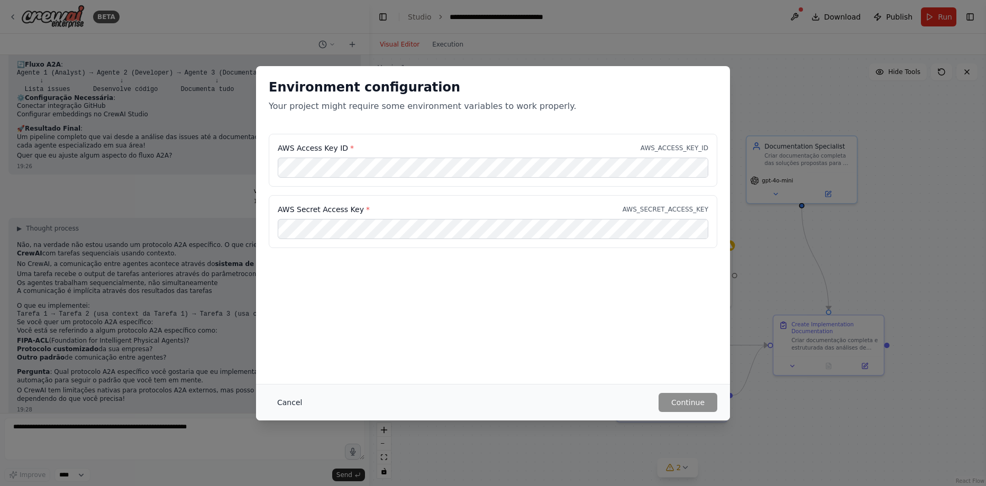
click at [290, 403] on button "Cancel" at bounding box center [290, 402] width 42 height 19
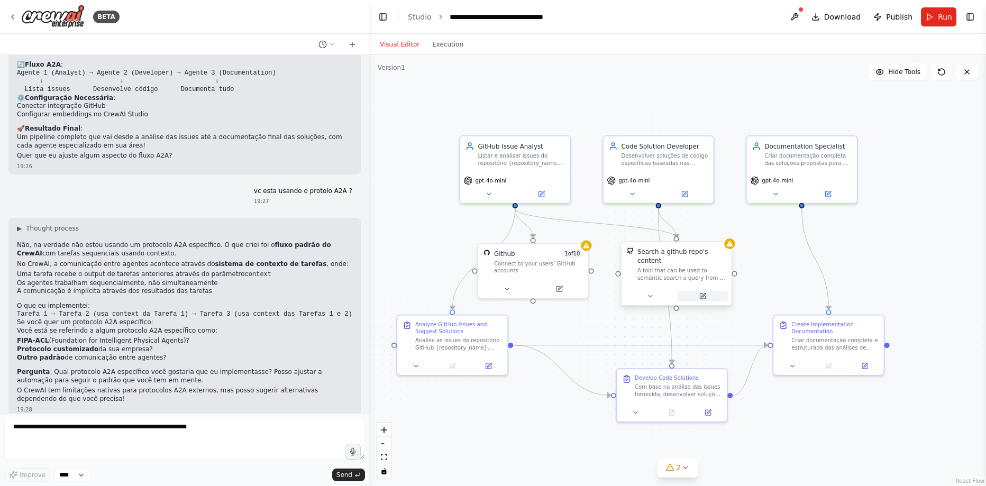
click at [703, 293] on icon at bounding box center [702, 296] width 7 height 7
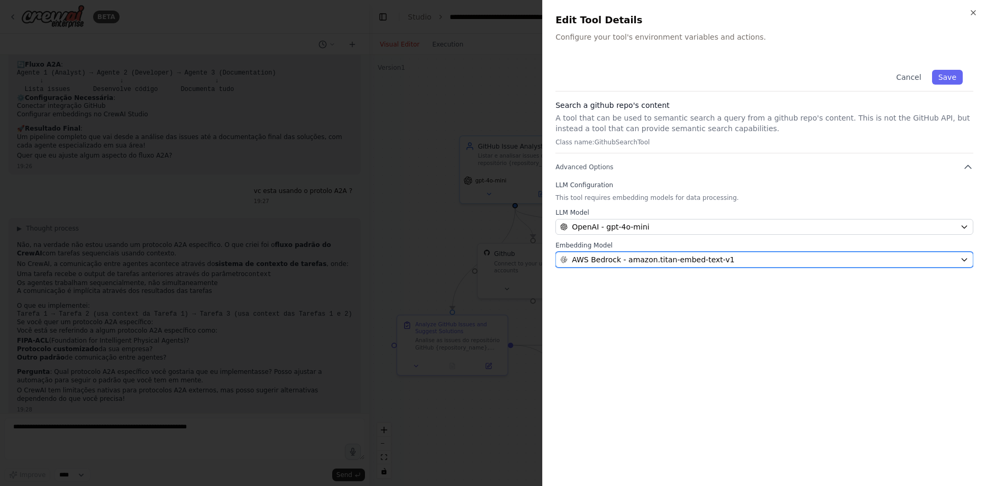
click at [624, 262] on span "AWS Bedrock - amazon.titan-embed-text-v1" at bounding box center [653, 259] width 162 height 11
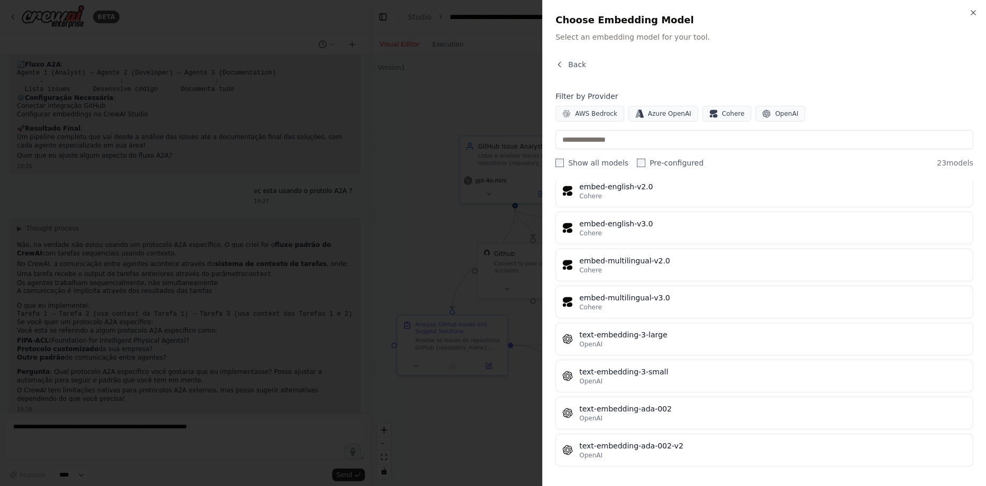
scroll to position [597, 0]
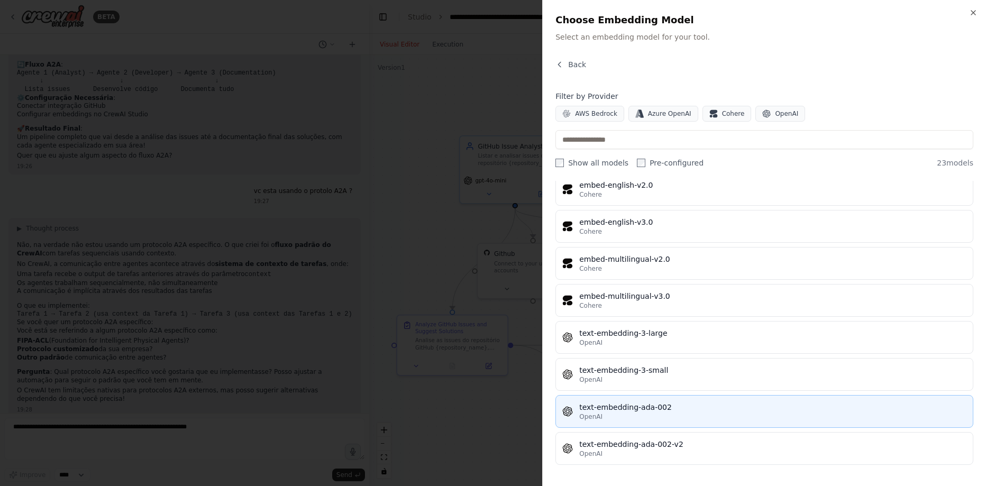
click at [668, 407] on div "text-embedding-ada-002" at bounding box center [772, 407] width 387 height 11
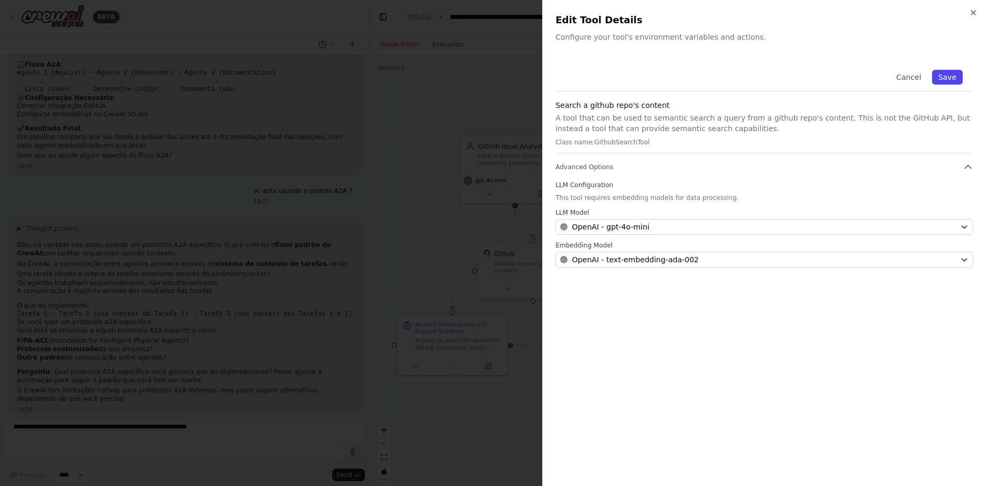
click at [944, 76] on button "Save" at bounding box center [947, 77] width 31 height 15
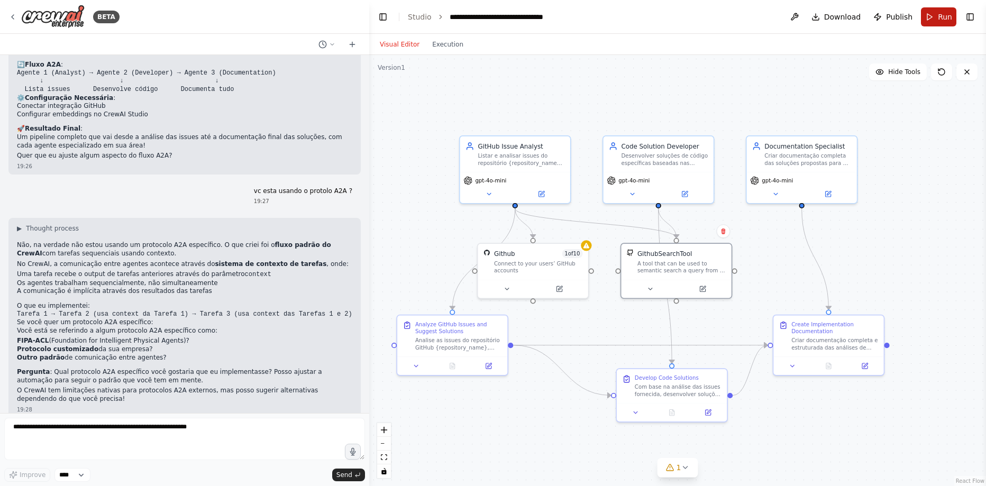
click at [943, 16] on span "Run" at bounding box center [945, 17] width 14 height 11
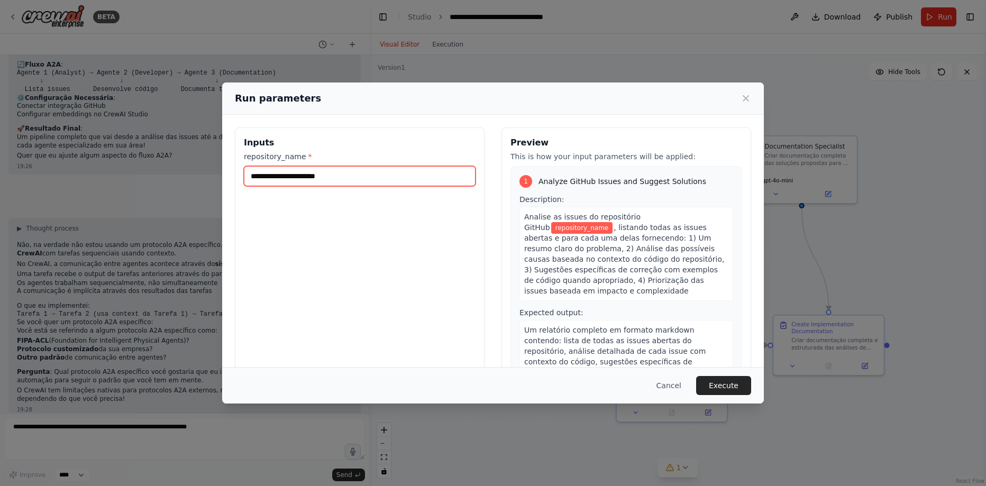
click at [351, 174] on input "repository_name *" at bounding box center [360, 176] width 232 height 20
click at [376, 175] on input "repository_name *" at bounding box center [360, 176] width 232 height 20
paste input "**********"
type input "**********"
click at [721, 384] on button "Execute" at bounding box center [723, 385] width 55 height 19
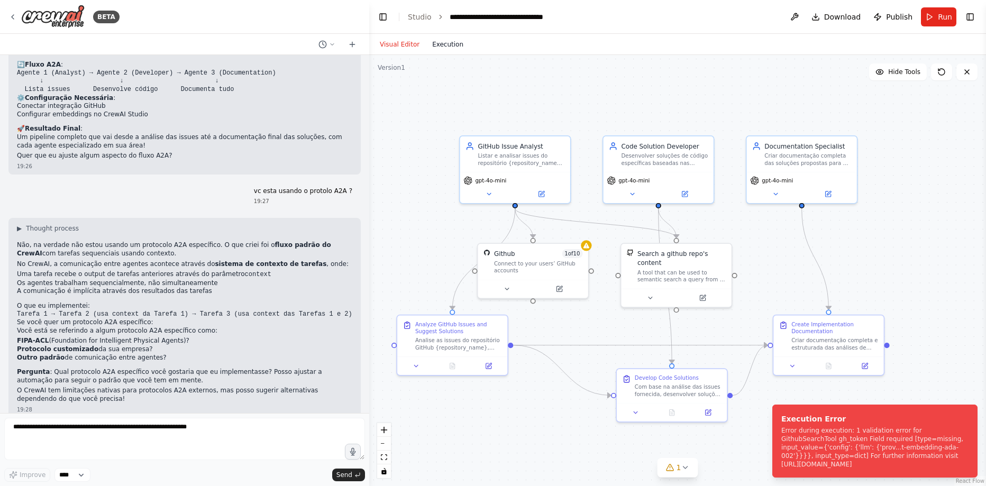
click at [436, 41] on button "Execution" at bounding box center [448, 44] width 44 height 13
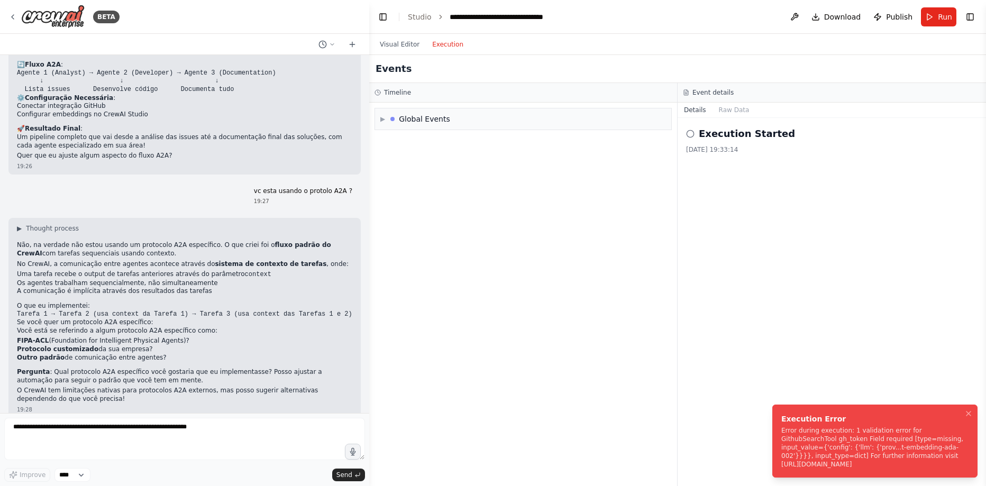
click at [847, 449] on div "Error during execution: 1 validation error for GithubSearchTool gh_token Field …" at bounding box center [872, 447] width 183 height 42
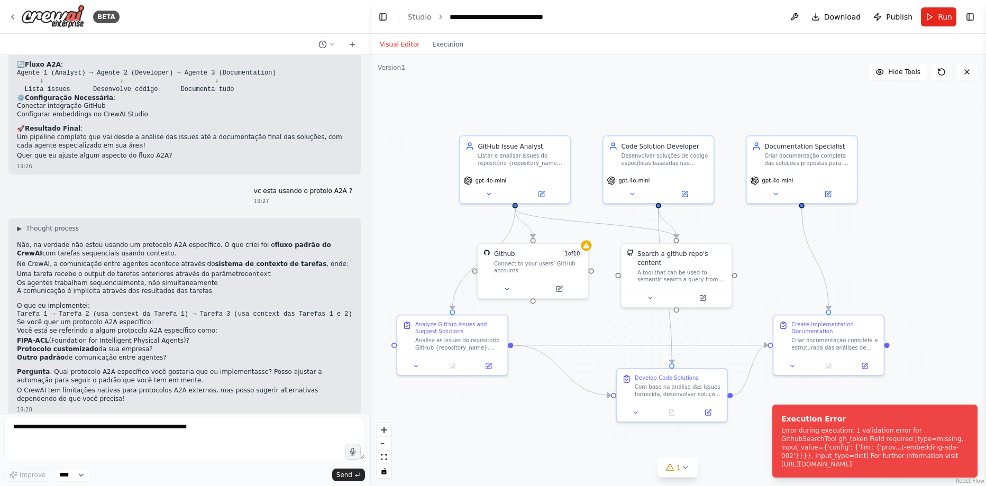
click at [391, 42] on button "Visual Editor" at bounding box center [399, 44] width 52 height 13
click at [668, 267] on div "A tool that can be used to semantic search a query from a github repo's content…" at bounding box center [681, 274] width 89 height 14
click at [703, 293] on icon at bounding box center [702, 296] width 7 height 7
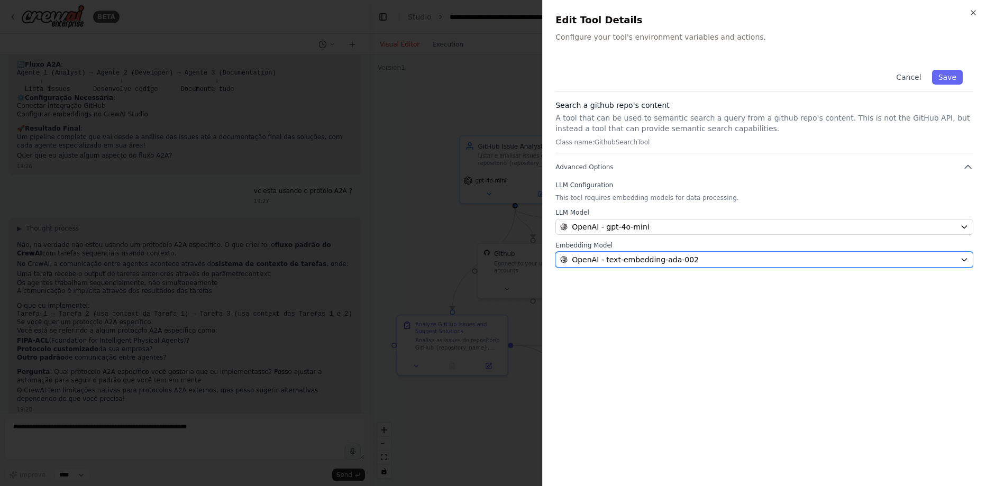
click at [636, 261] on span "OpenAI - text-embedding-ada-002" at bounding box center [635, 259] width 127 height 11
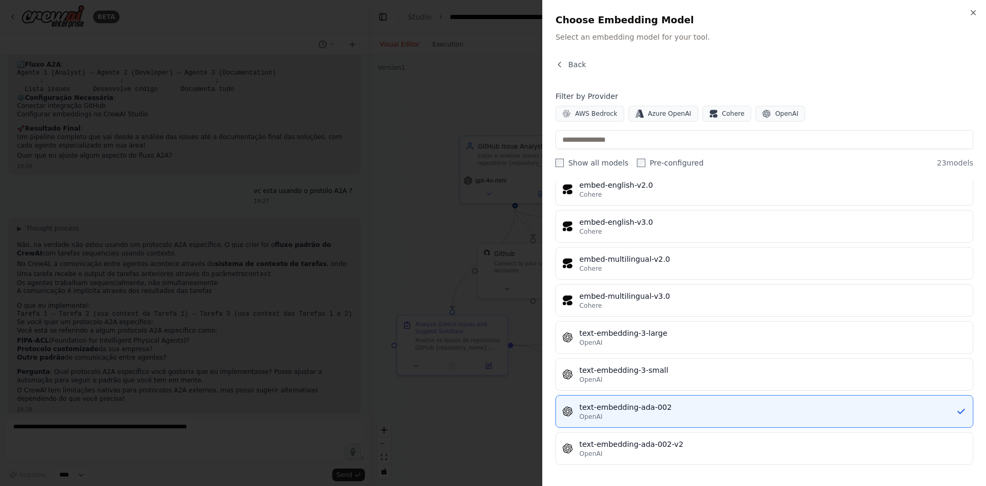
click at [408, 98] on div at bounding box center [493, 243] width 986 height 486
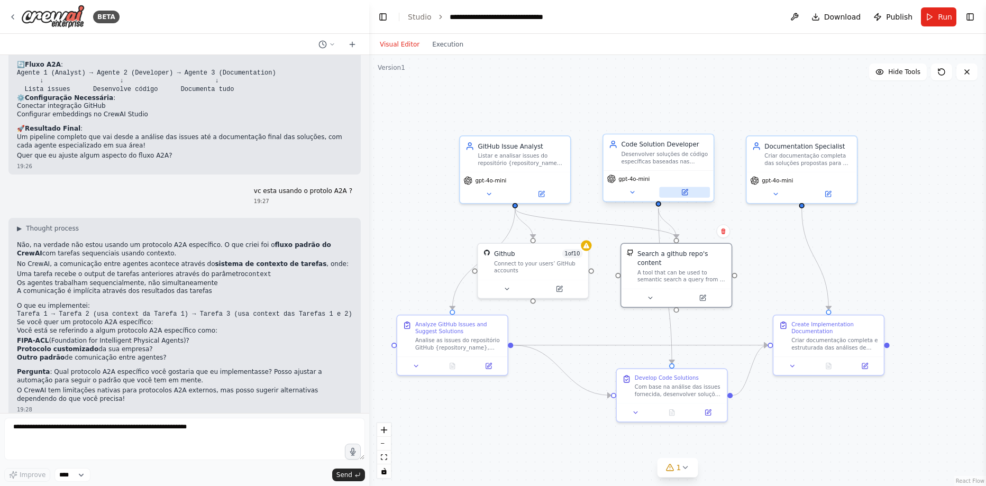
click at [686, 194] on icon at bounding box center [684, 191] width 5 height 5
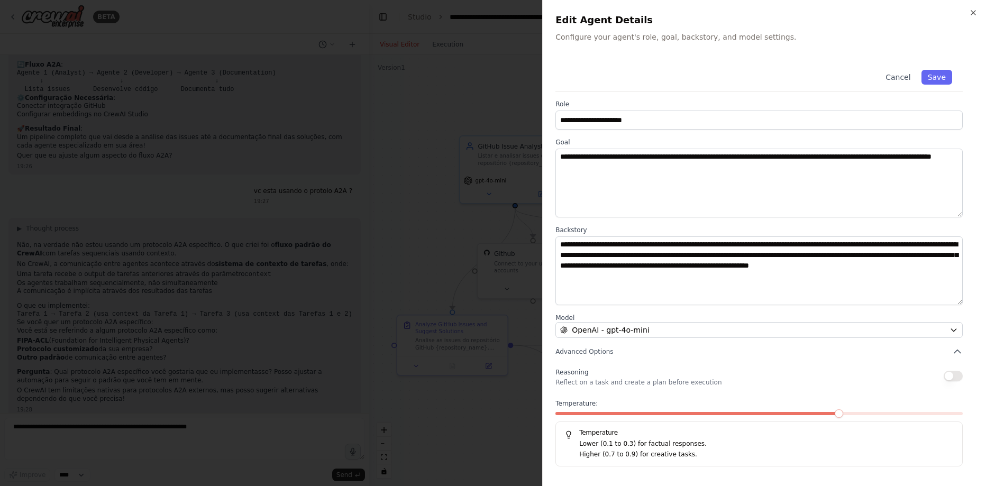
click at [455, 89] on div at bounding box center [493, 243] width 986 height 486
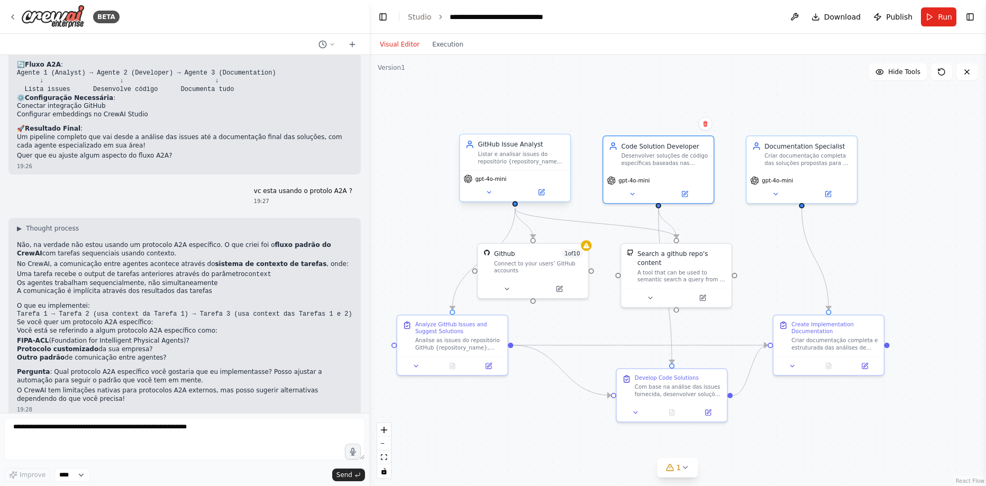
click at [487, 171] on div "gpt-4o-mini" at bounding box center [515, 185] width 110 height 31
click at [550, 190] on button at bounding box center [541, 192] width 51 height 11
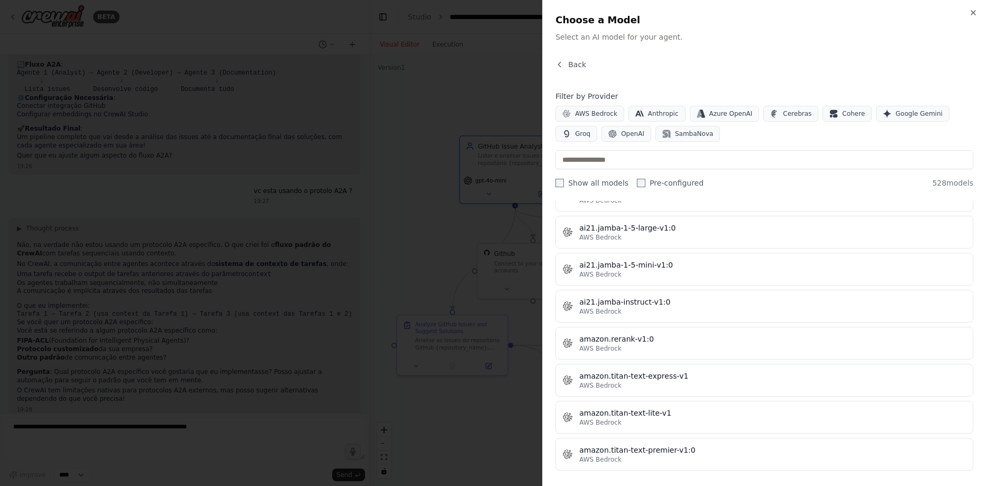
scroll to position [825, 0]
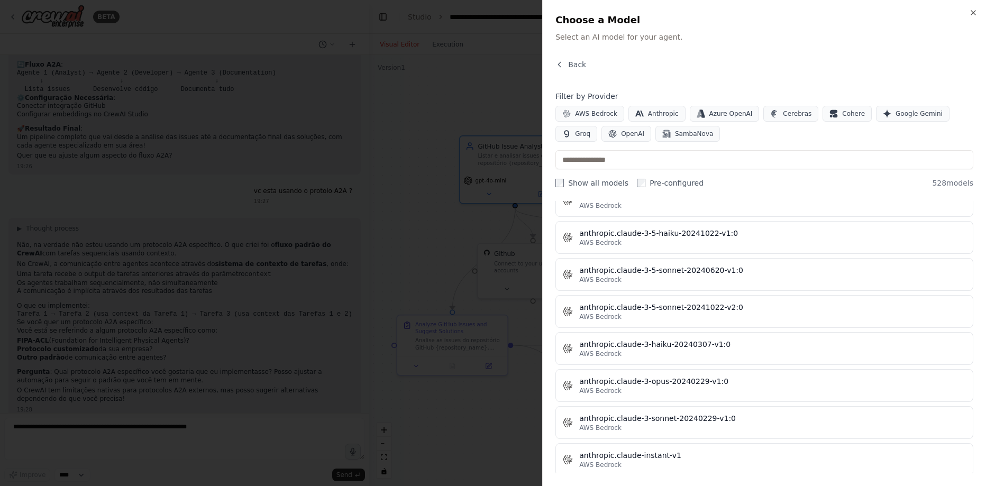
click at [458, 82] on div at bounding box center [493, 243] width 986 height 486
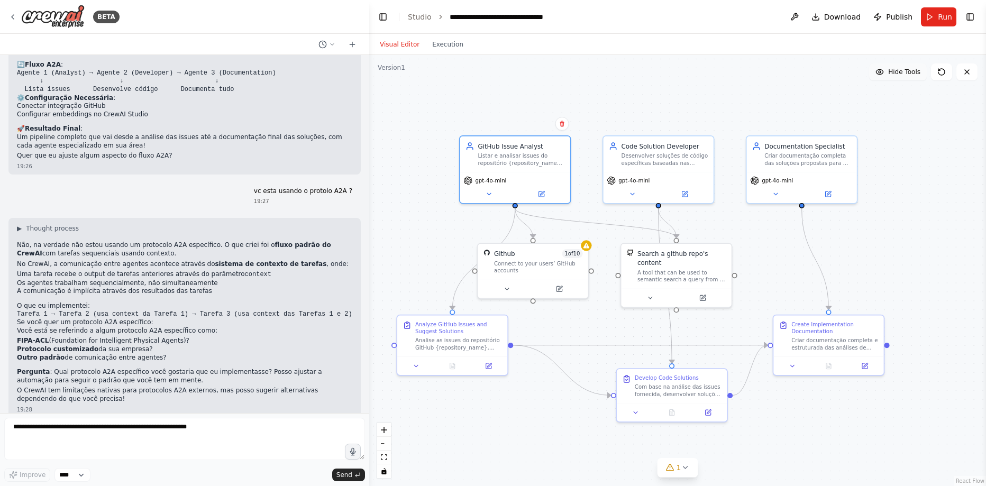
click at [894, 73] on span "Hide Tools" at bounding box center [904, 72] width 32 height 8
click at [894, 73] on span "Show Tools" at bounding box center [903, 72] width 35 height 8
click at [687, 270] on div "A tool that can be used to semantic search a query from a github repo's content…" at bounding box center [681, 274] width 89 height 14
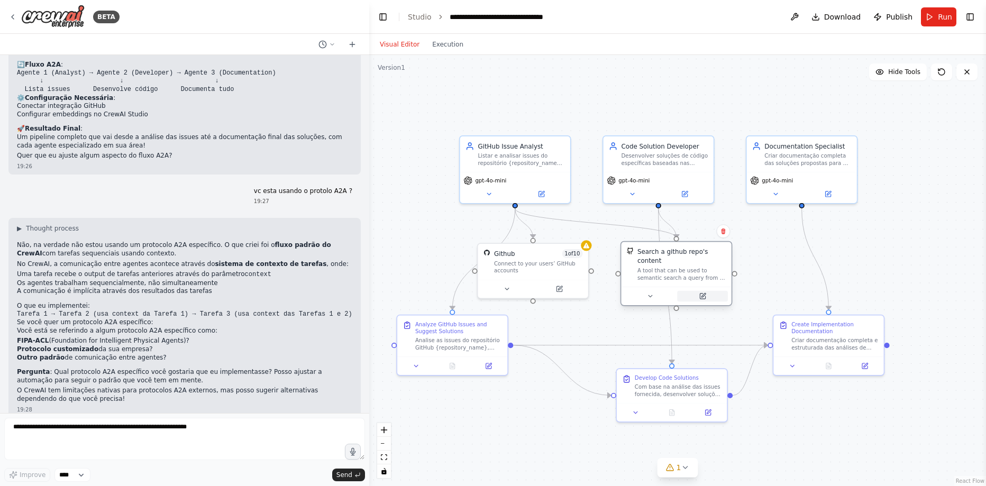
click at [709, 291] on button at bounding box center [702, 296] width 51 height 11
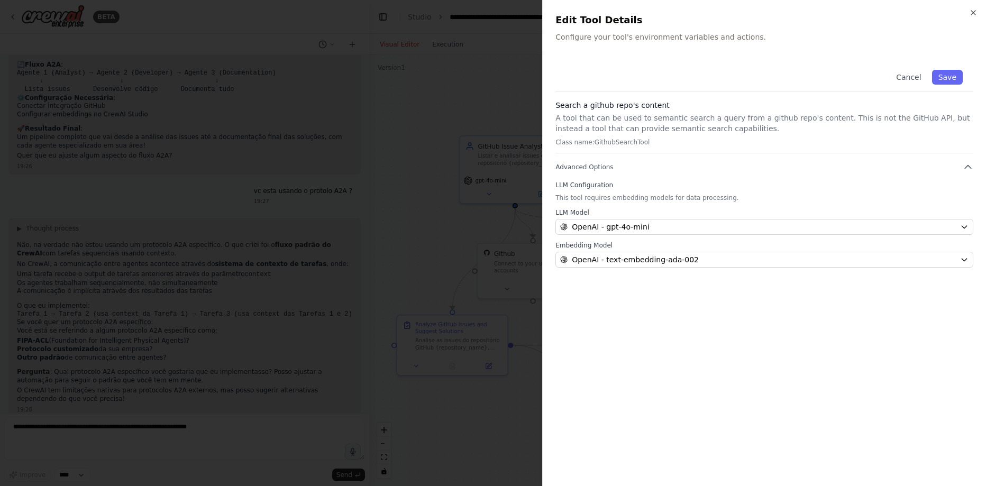
click at [534, 100] on div at bounding box center [493, 243] width 986 height 486
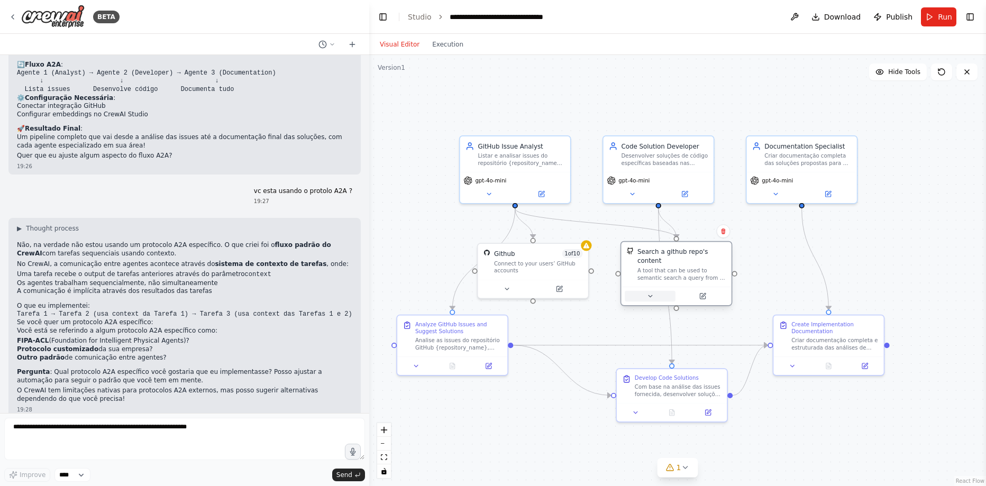
click at [645, 294] on div at bounding box center [676, 296] width 110 height 19
click at [653, 293] on icon at bounding box center [649, 296] width 7 height 7
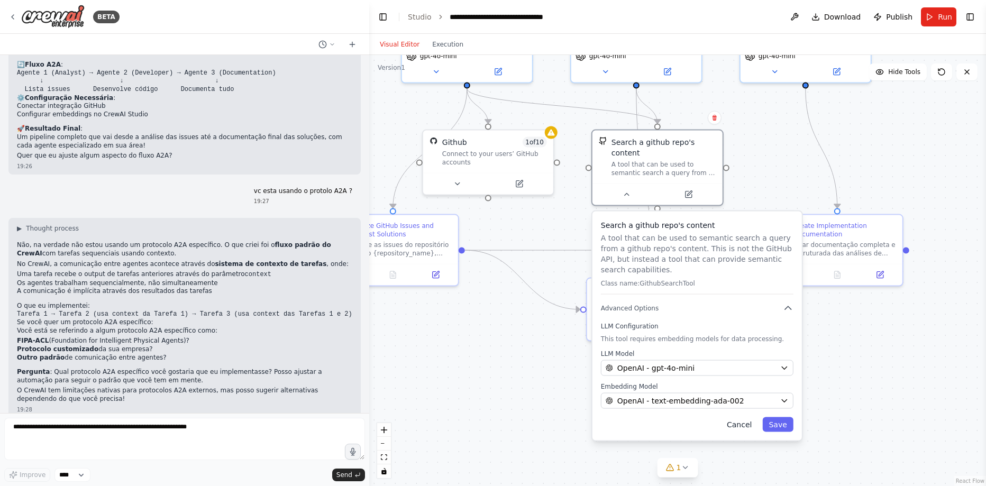
click at [739, 417] on button "Cancel" at bounding box center [740, 424] width 38 height 15
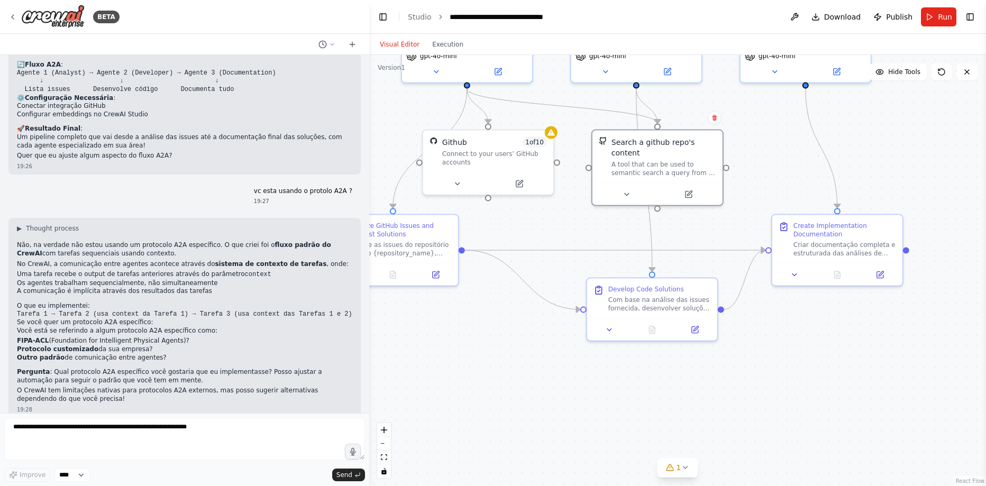
click at [789, 14] on header "**********" at bounding box center [677, 17] width 617 height 34
click at [791, 14] on button at bounding box center [794, 16] width 17 height 19
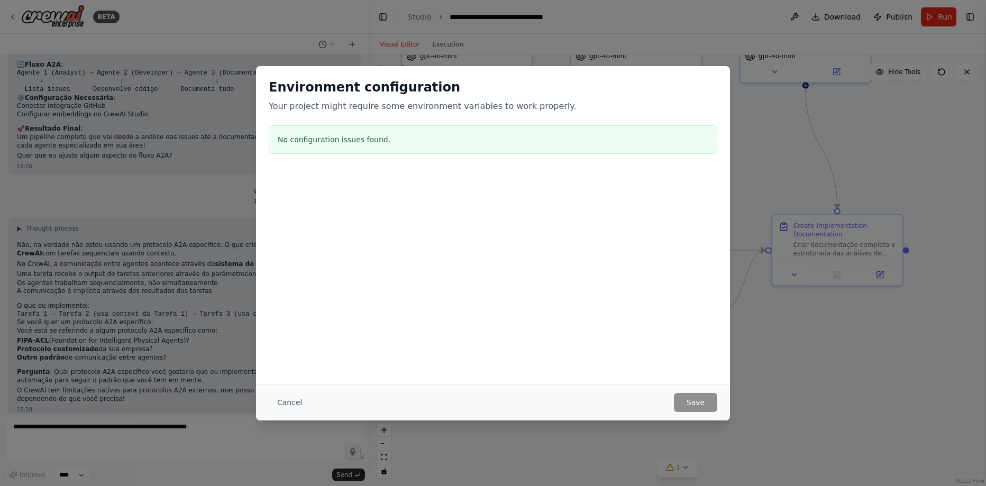
click at [355, 138] on h3 "No configuration issues found." at bounding box center [493, 139] width 431 height 11
click at [288, 404] on button "Cancel" at bounding box center [290, 402] width 42 height 19
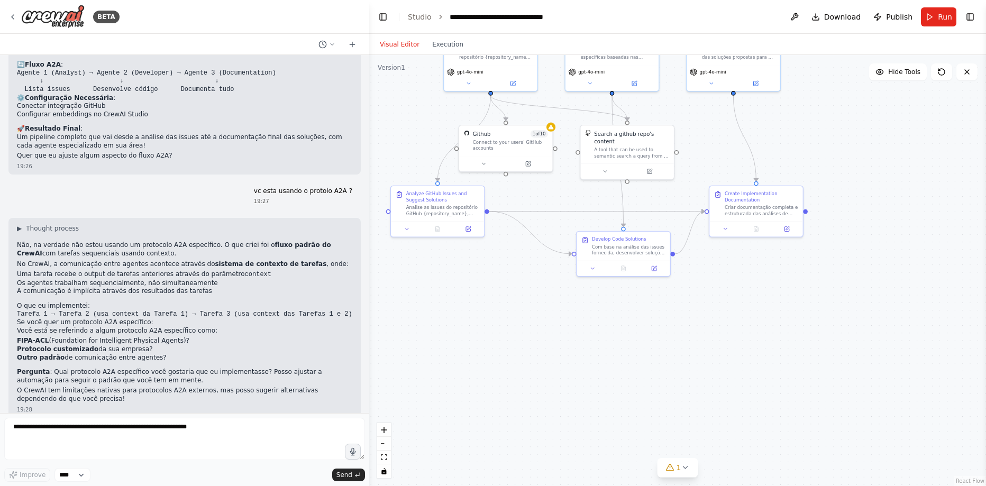
click at [400, 45] on button "Visual Editor" at bounding box center [399, 44] width 52 height 13
click at [791, 17] on button at bounding box center [794, 16] width 17 height 19
click at [803, 17] on div at bounding box center [794, 16] width 17 height 19
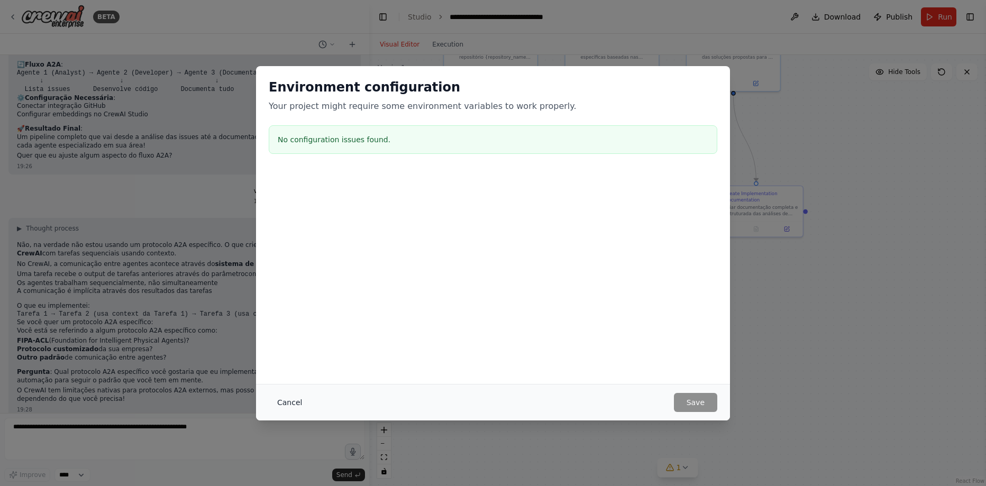
click at [287, 399] on button "Cancel" at bounding box center [290, 402] width 42 height 19
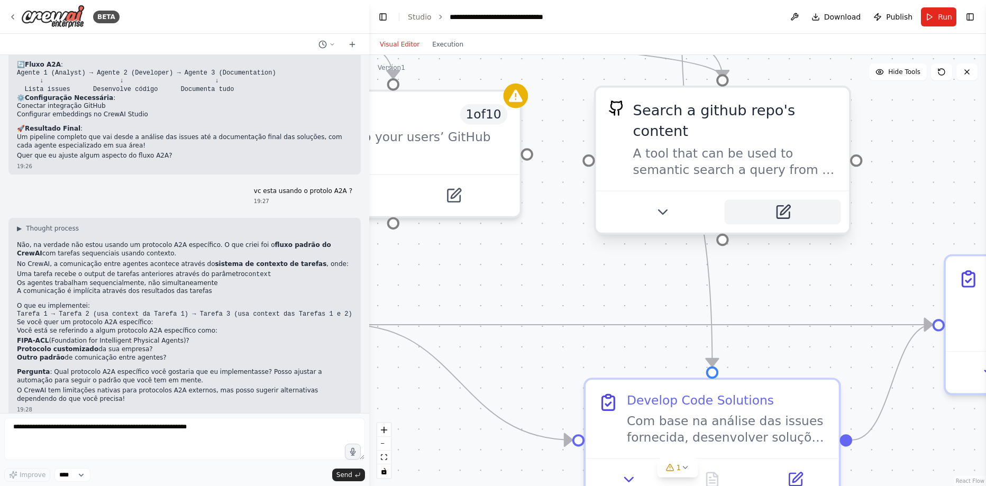
click at [778, 206] on icon at bounding box center [783, 212] width 12 height 12
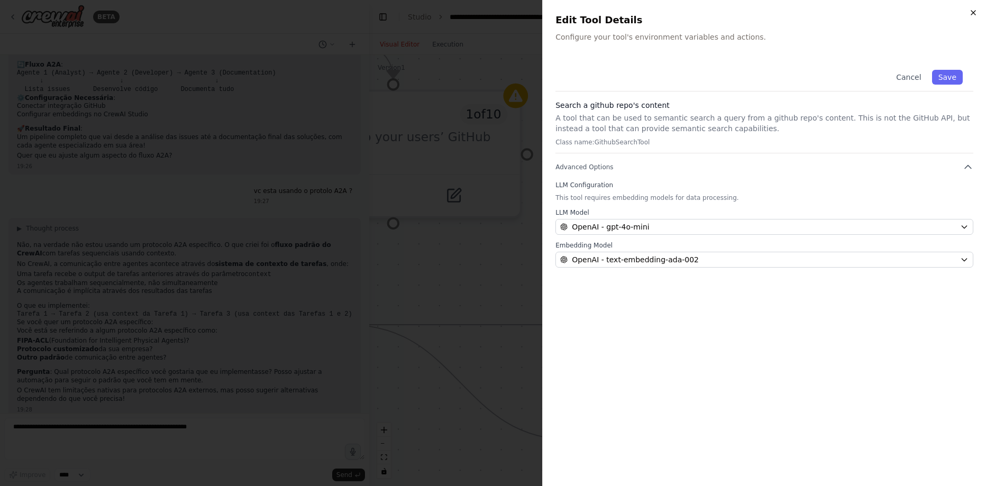
click at [976, 12] on icon "button" at bounding box center [973, 12] width 8 height 8
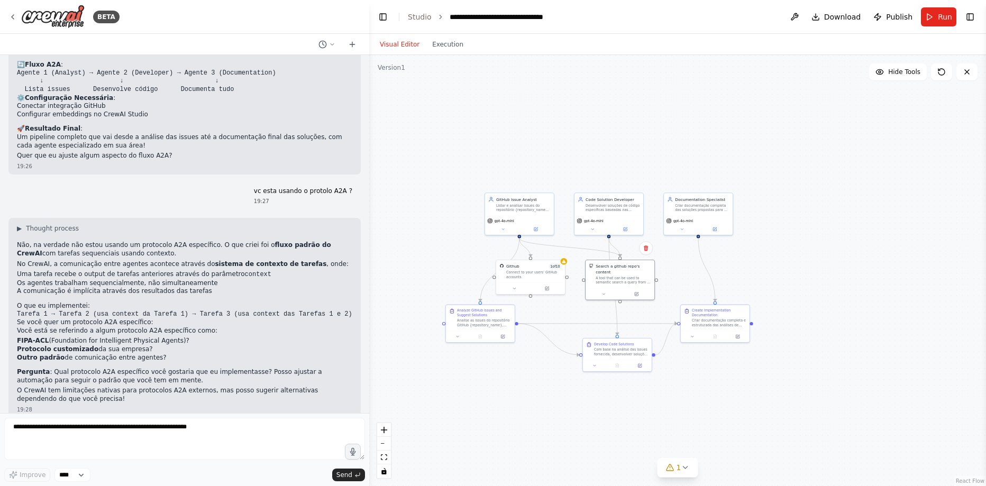
drag, startPoint x: 825, startPoint y: 113, endPoint x: 832, endPoint y: 246, distance: 133.5
click at [832, 246] on div ".deletable-edge-delete-btn { width: 20px; height: 20px; border: 0px solid #ffff…" at bounding box center [677, 270] width 617 height 431
click at [791, 16] on button at bounding box center [794, 16] width 17 height 19
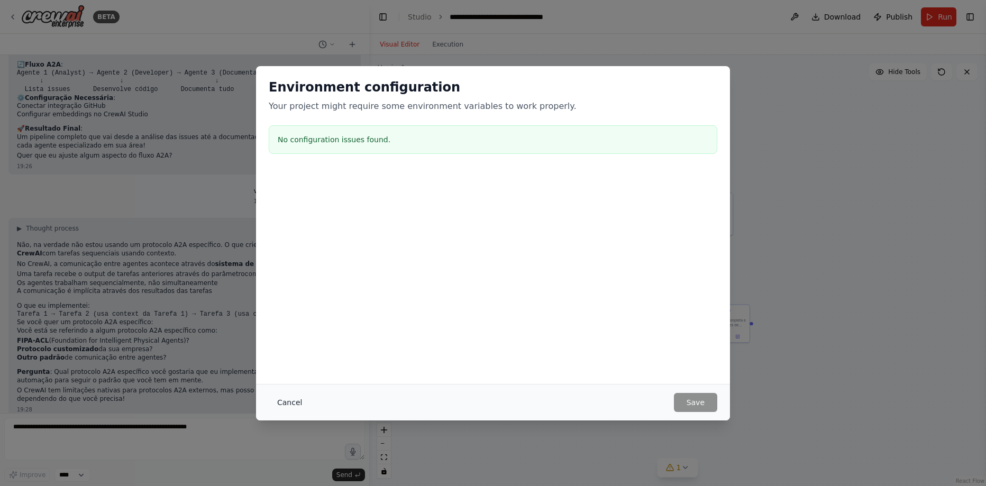
click at [282, 400] on button "Cancel" at bounding box center [290, 402] width 42 height 19
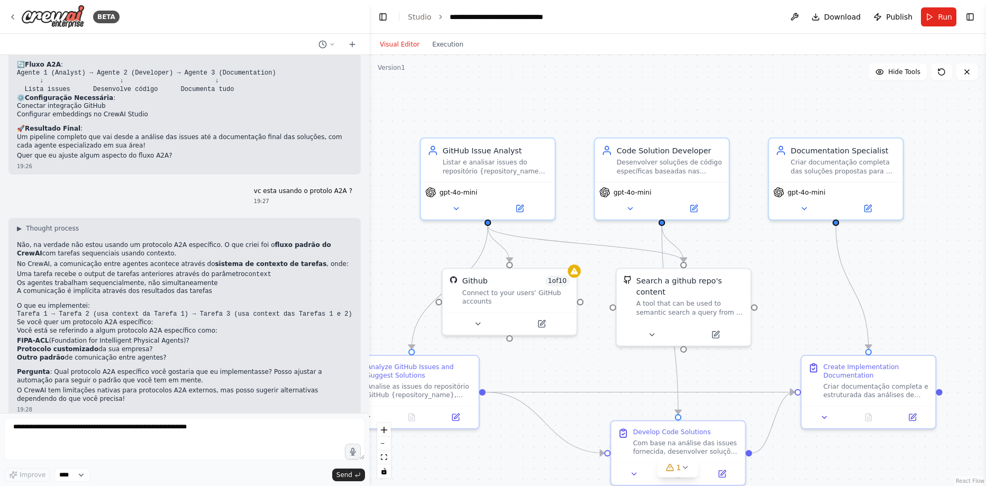
drag, startPoint x: 539, startPoint y: 286, endPoint x: 740, endPoint y: 243, distance: 205.5
click at [740, 243] on div ".deletable-edge-delete-btn { width: 20px; height: 20px; border: 0px solid #ffff…" at bounding box center [677, 270] width 617 height 431
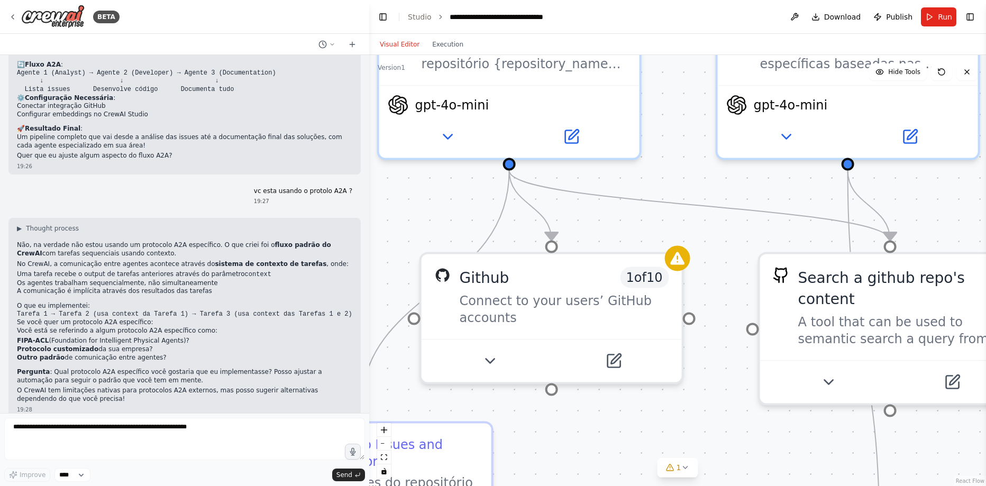
drag, startPoint x: 547, startPoint y: 231, endPoint x: 627, endPoint y: 223, distance: 80.7
click at [627, 223] on div ".deletable-edge-delete-btn { width: 20px; height: 20px; border: 0px solid #ffff…" at bounding box center [677, 270] width 617 height 431
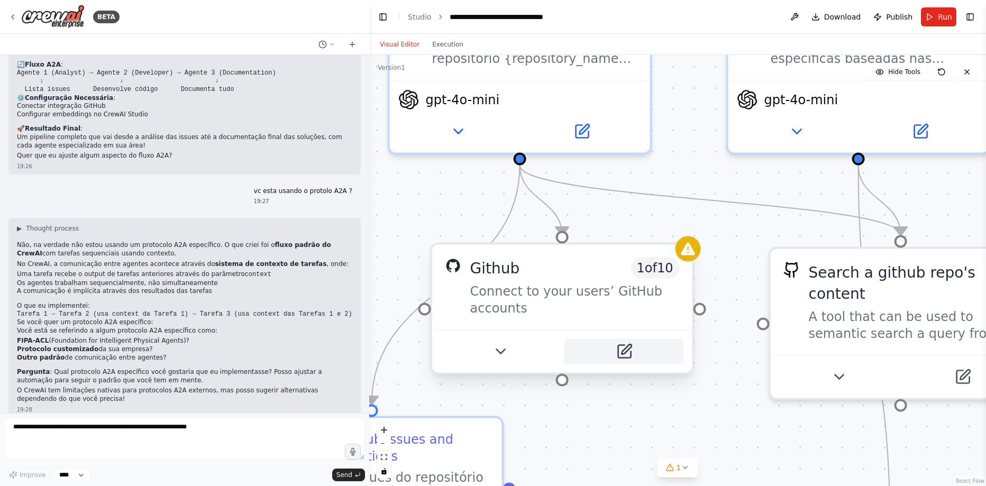
click at [632, 351] on icon at bounding box center [624, 351] width 17 height 17
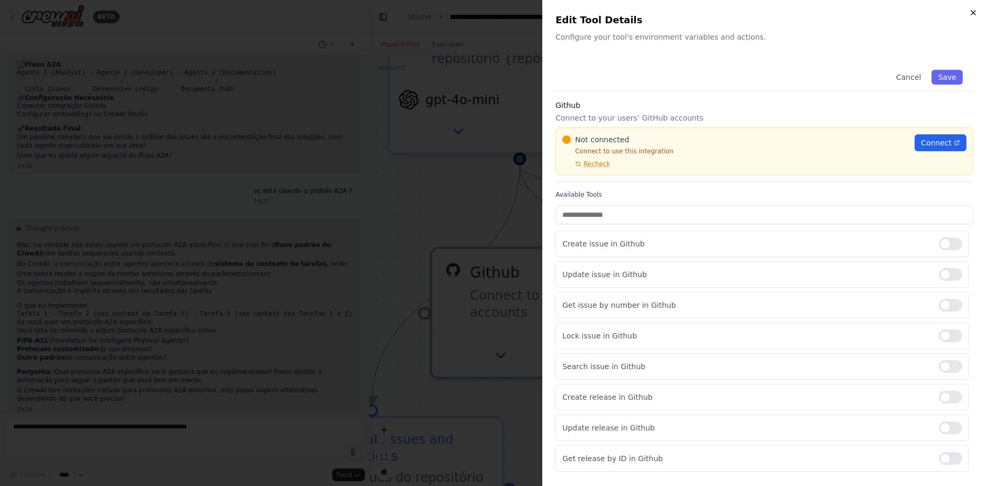
click at [975, 13] on icon "button" at bounding box center [973, 12] width 8 height 8
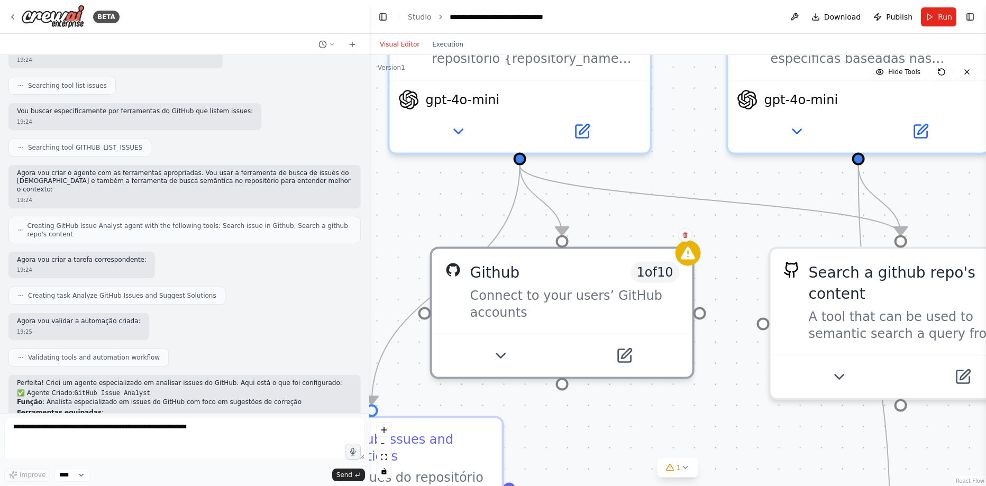
scroll to position [14, 0]
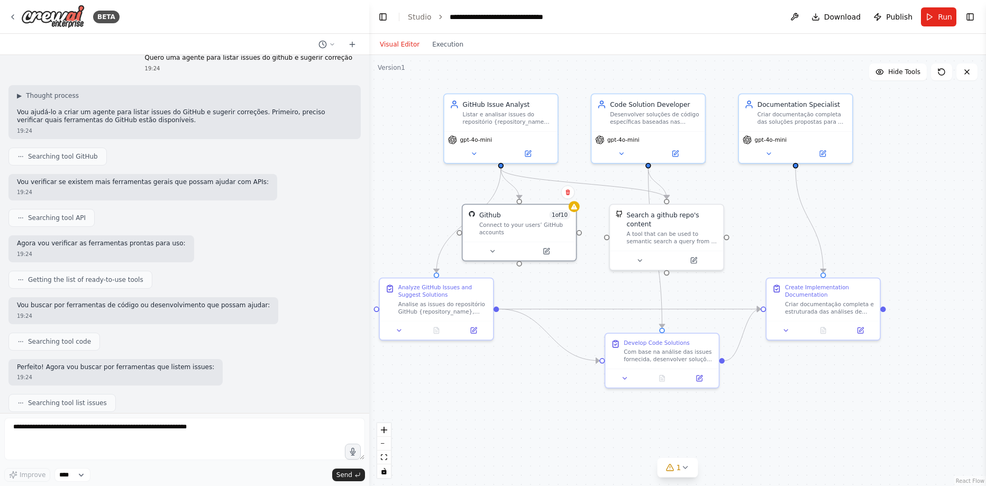
click at [404, 111] on div ".deletable-edge-delete-btn { width: 20px; height: 20px; border: 0px solid #ffff…" at bounding box center [677, 270] width 617 height 431
click at [403, 111] on div ".deletable-edge-delete-btn { width: 20px; height: 20px; border: 0px solid #ffff…" at bounding box center [677, 270] width 617 height 431
drag, startPoint x: 403, startPoint y: 111, endPoint x: 381, endPoint y: 101, distance: 23.9
click at [381, 101] on div ".deletable-edge-delete-btn { width: 20px; height: 20px; border: 0px solid #ffff…" at bounding box center [677, 270] width 617 height 431
click at [392, 101] on div ".deletable-edge-delete-btn { width: 20px; height: 20px; border: 0px solid #ffff…" at bounding box center [677, 270] width 617 height 431
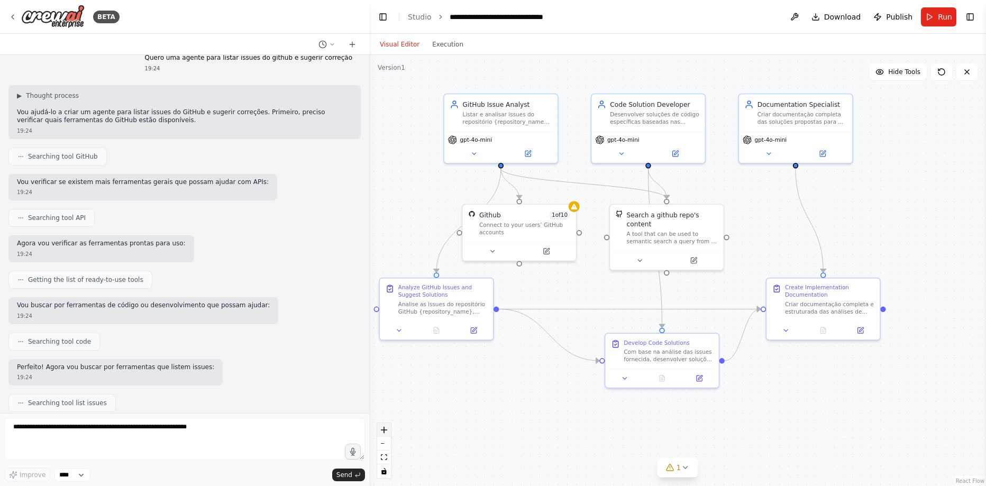
click at [386, 433] on button "zoom in" at bounding box center [384, 430] width 14 height 14
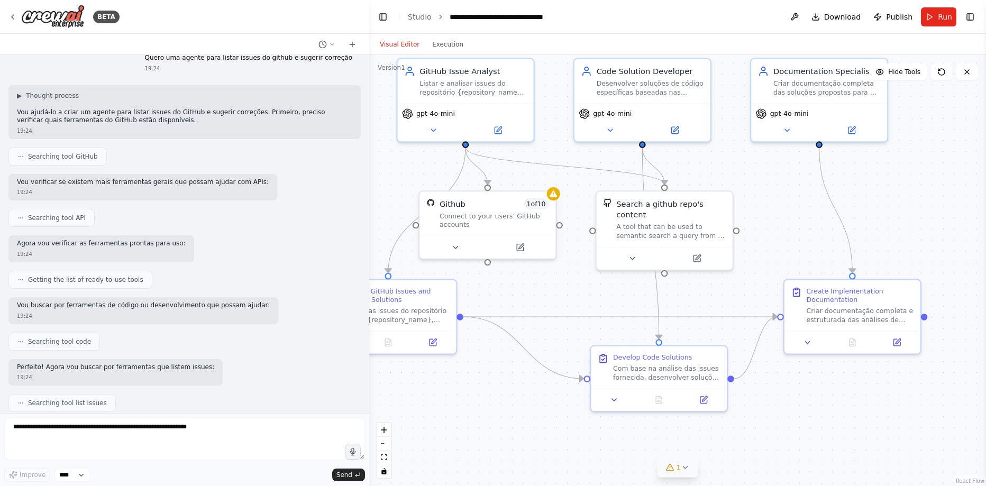
click at [687, 474] on button "1" at bounding box center [678, 468] width 41 height 20
click at [774, 439] on button at bounding box center [783, 440] width 18 height 13
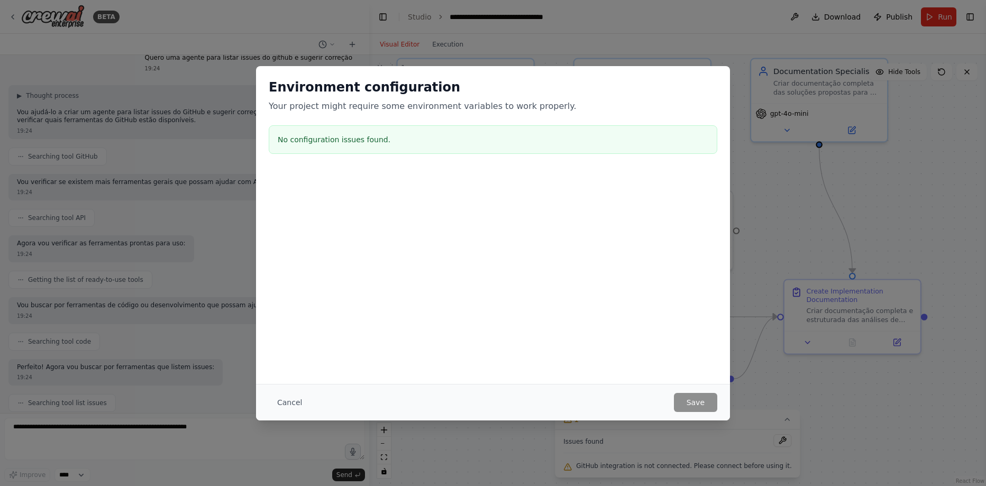
click at [312, 141] on h3 "No configuration issues found." at bounding box center [493, 139] width 431 height 11
click at [298, 406] on button "Cancel" at bounding box center [290, 402] width 42 height 19
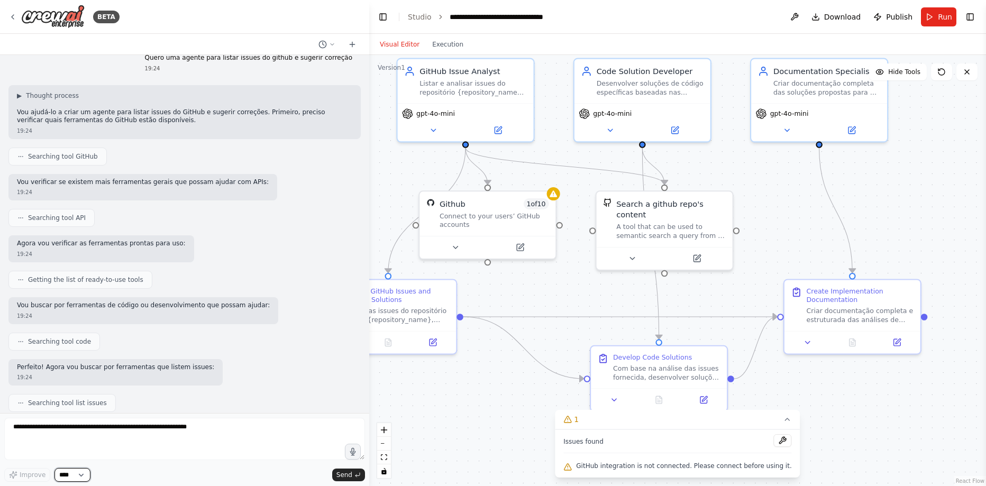
drag, startPoint x: 77, startPoint y: 479, endPoint x: 133, endPoint y: 442, distance: 67.5
click at [133, 442] on div "Improve **** Send" at bounding box center [184, 450] width 361 height 64
click at [15, 17] on icon at bounding box center [12, 17] width 8 height 8
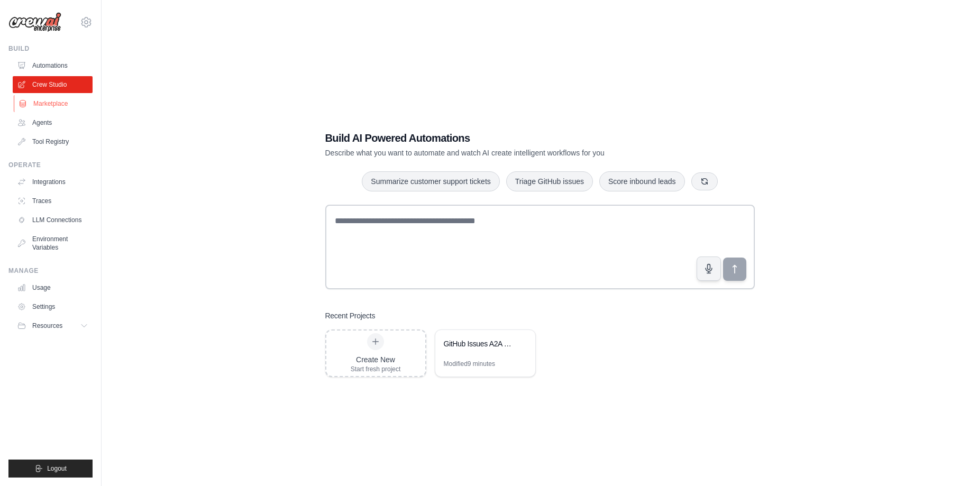
click at [59, 108] on link "Marketplace" at bounding box center [54, 103] width 80 height 17
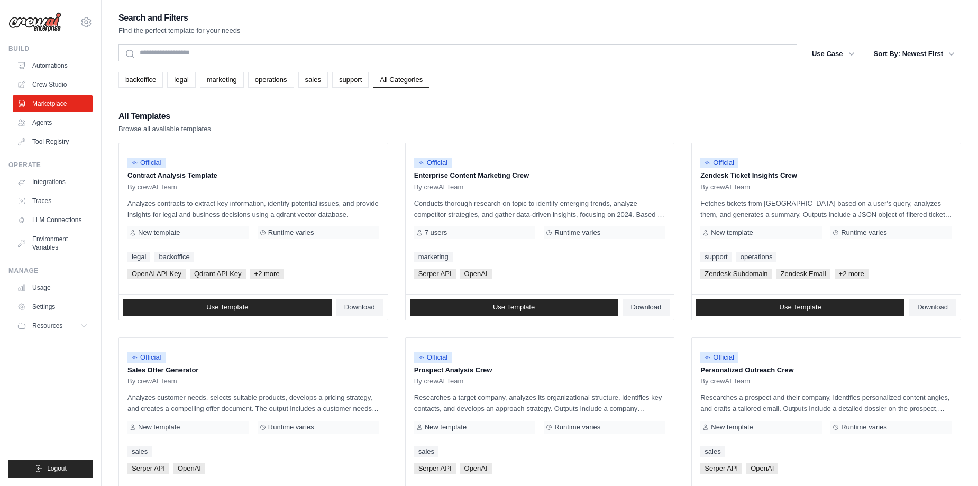
click at [40, 121] on link "Agents" at bounding box center [53, 122] width 80 height 17
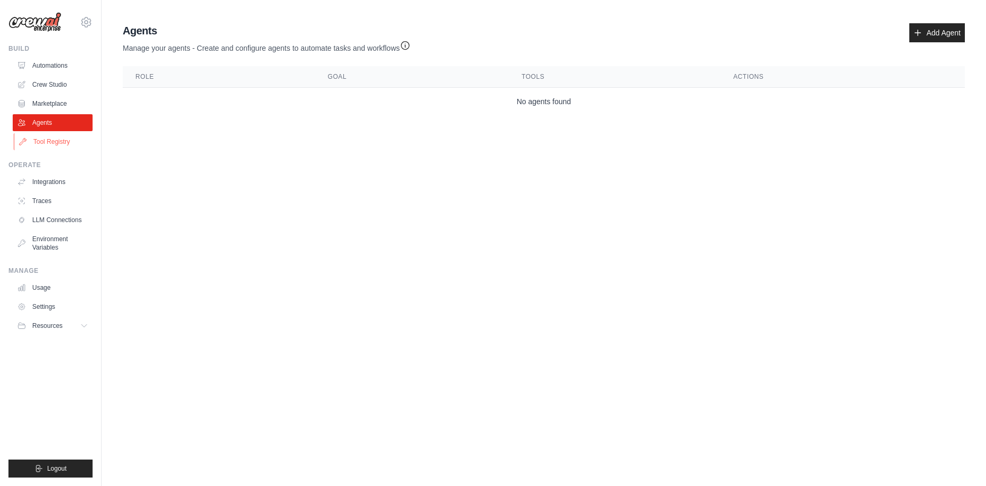
click at [39, 136] on link "Tool Registry" at bounding box center [54, 141] width 80 height 17
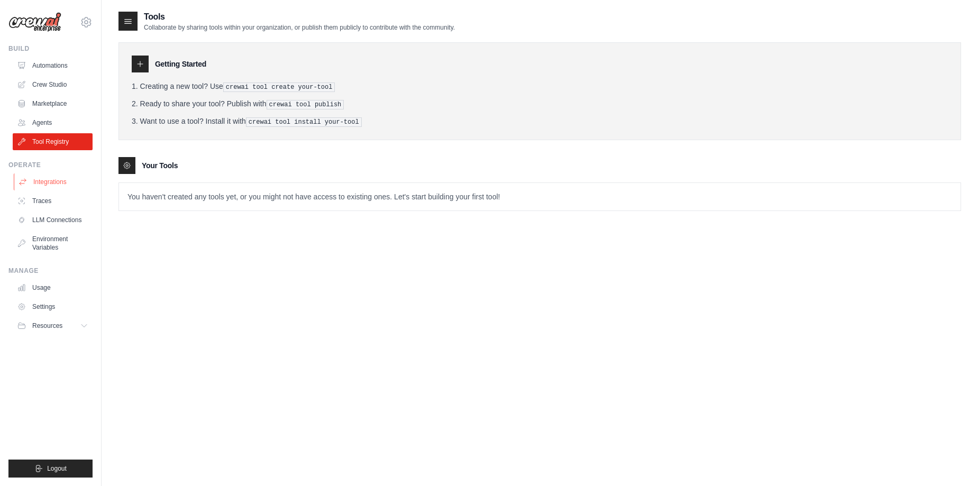
click at [50, 186] on link "Integrations" at bounding box center [54, 182] width 80 height 17
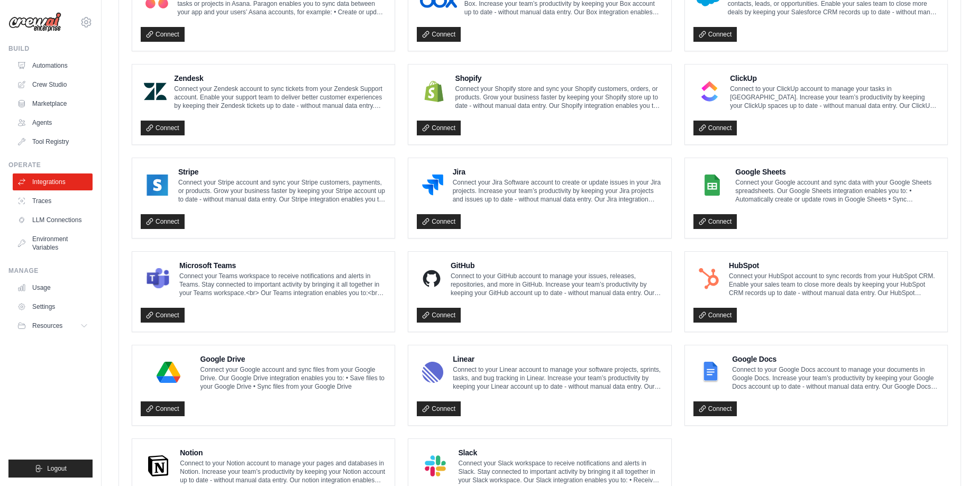
scroll to position [509, 0]
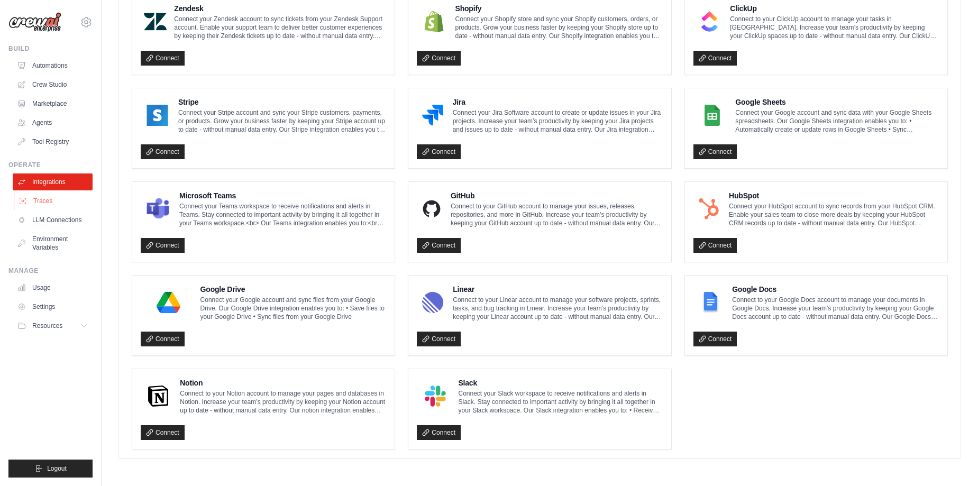
click at [32, 204] on link "Traces" at bounding box center [54, 201] width 80 height 17
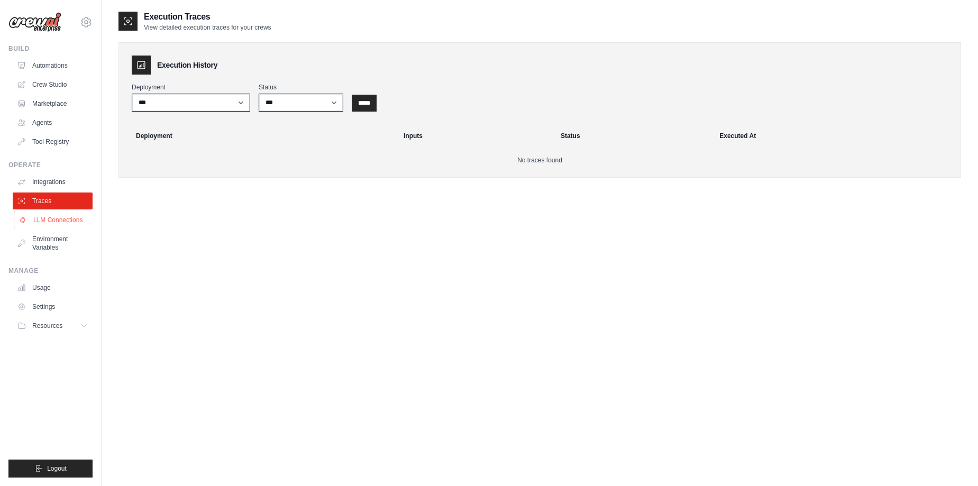
click at [42, 214] on link "LLM Connections" at bounding box center [54, 220] width 80 height 17
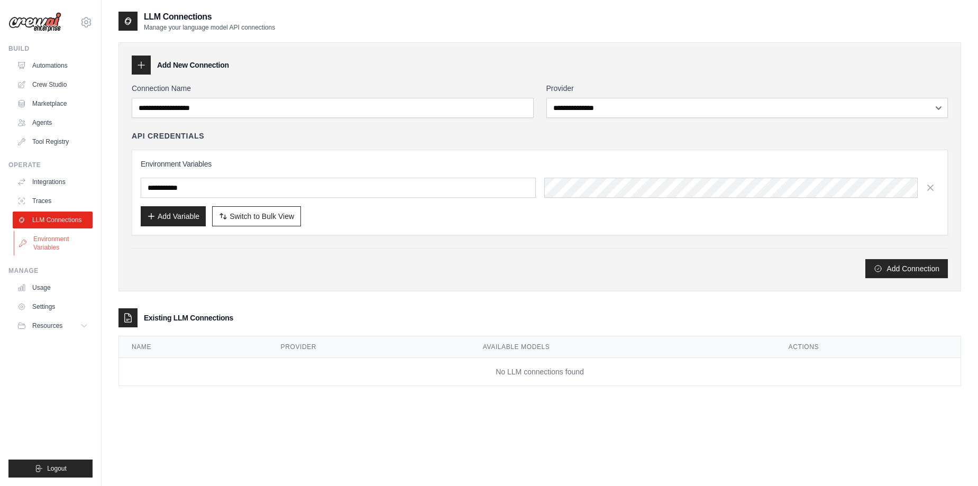
click at [45, 240] on link "Environment Variables" at bounding box center [54, 243] width 80 height 25
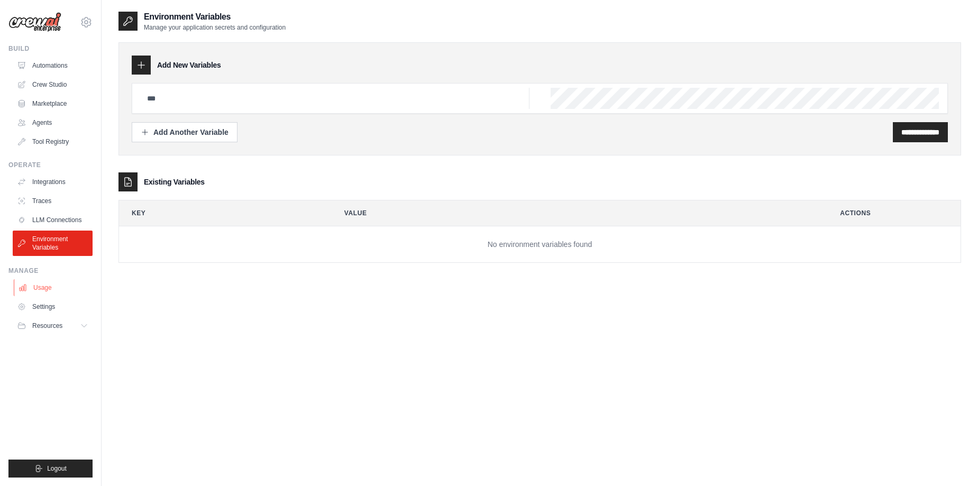
click at [46, 286] on link "Usage" at bounding box center [54, 287] width 80 height 17
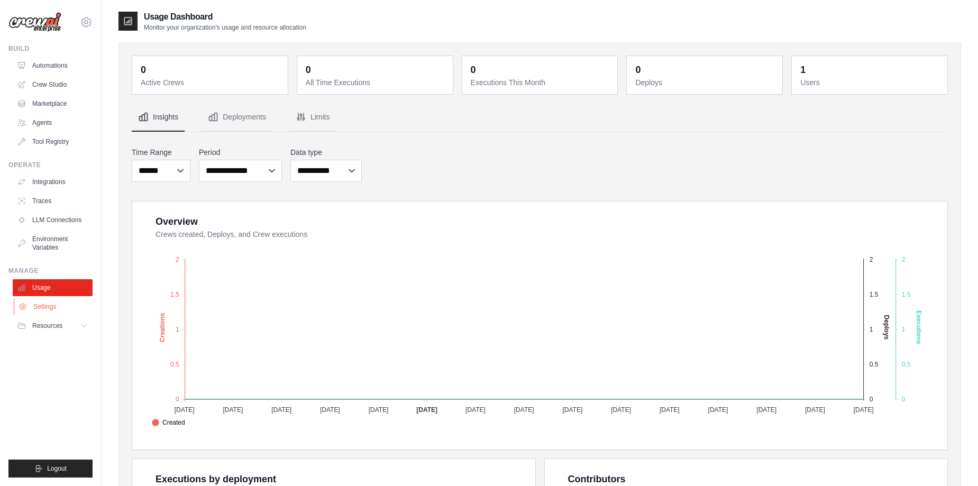
click at [37, 306] on link "Settings" at bounding box center [54, 306] width 80 height 17
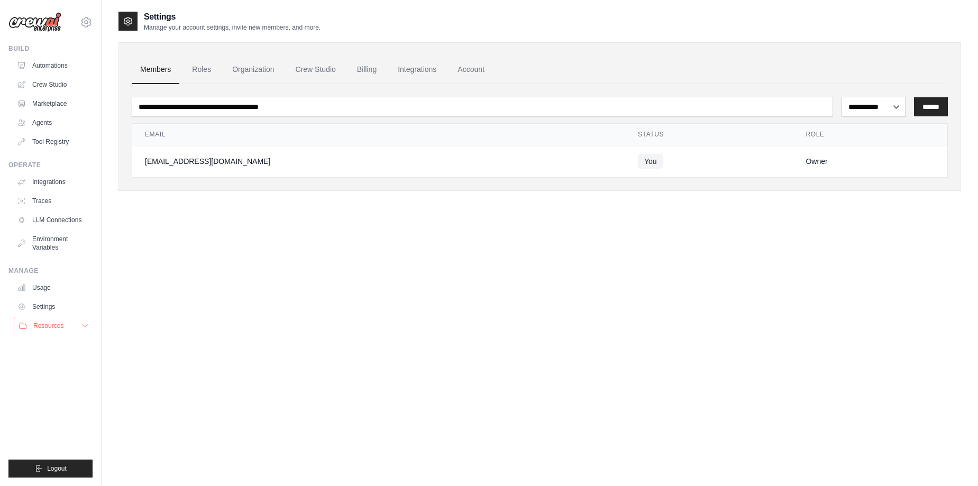
click at [41, 321] on button "Resources" at bounding box center [54, 325] width 80 height 17
